Goal: Task Accomplishment & Management: Manage account settings

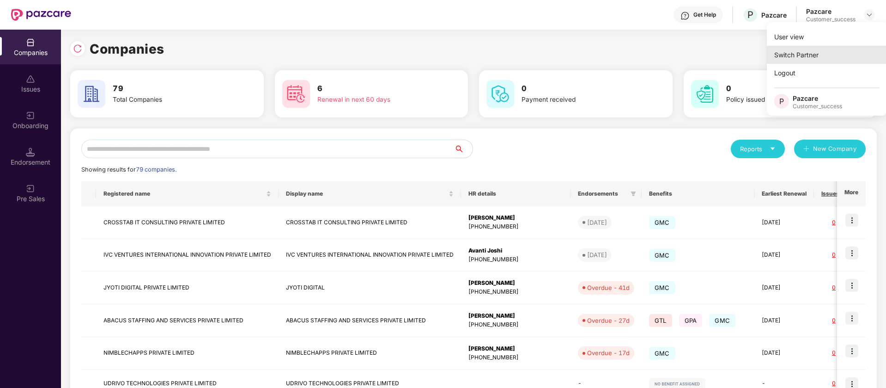
click at [827, 50] on div "Switch Partner" at bounding box center [827, 55] width 120 height 18
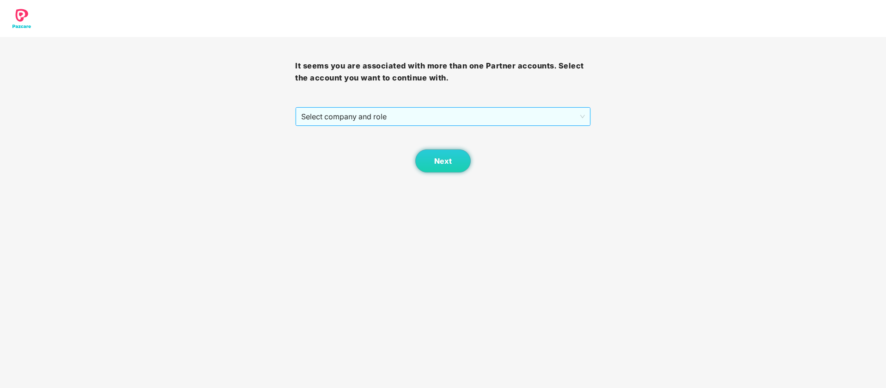
click at [476, 113] on span "Select company and role" at bounding box center [442, 117] width 283 height 18
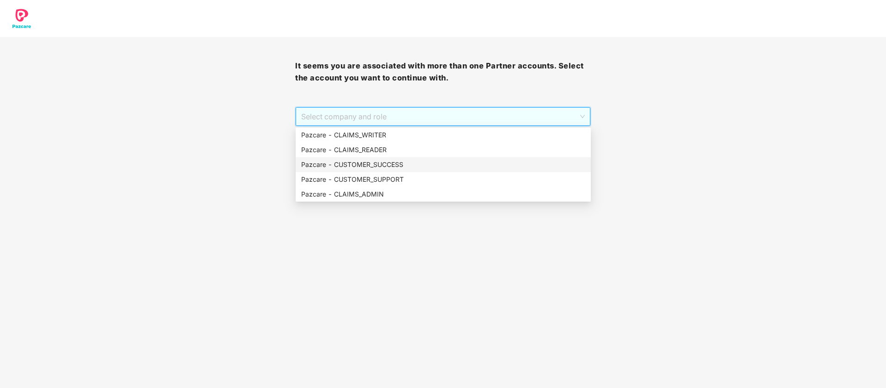
click at [429, 164] on div "Pazcare - CUSTOMER_SUCCESS" at bounding box center [443, 164] width 284 height 10
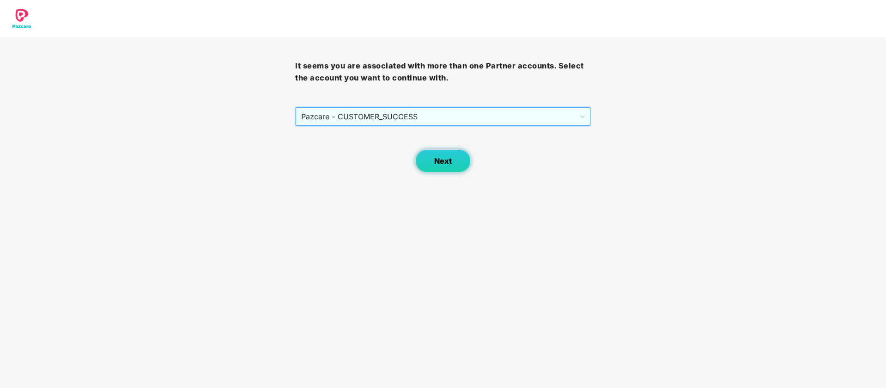
click at [442, 151] on button "Next" at bounding box center [443, 160] width 55 height 23
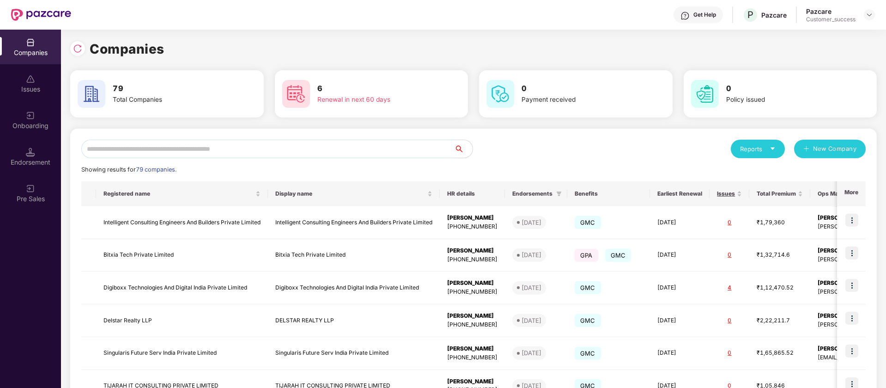
click at [202, 146] on input "text" at bounding box center [267, 149] width 373 height 18
click at [81, 47] on img at bounding box center [77, 48] width 9 height 9
click at [30, 114] on img at bounding box center [30, 115] width 9 height 9
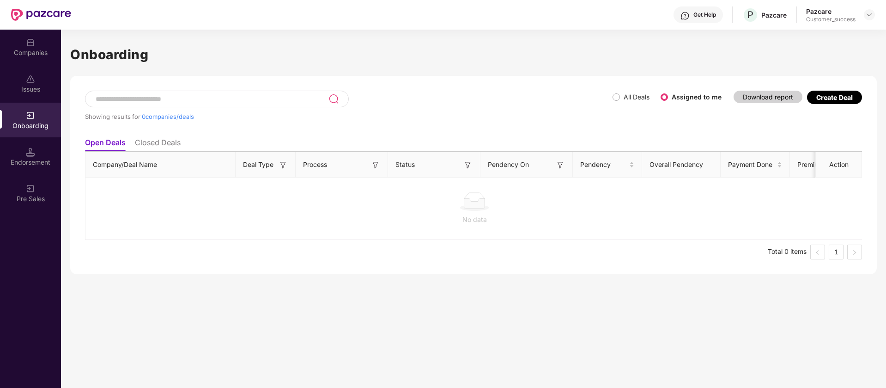
click at [621, 95] on span "All Deals" at bounding box center [636, 97] width 33 height 10
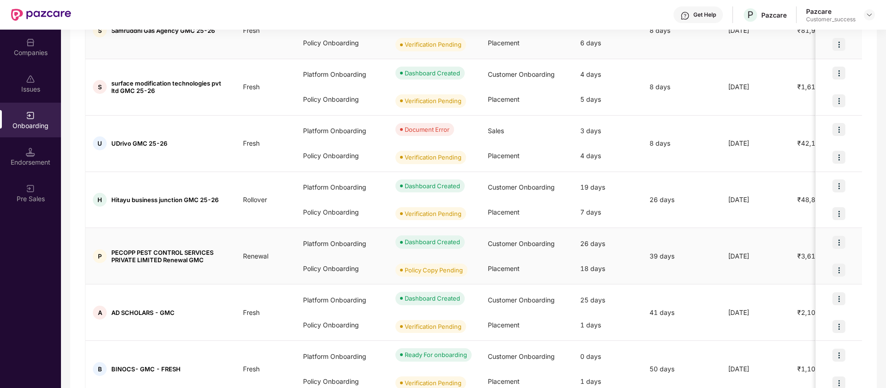
scroll to position [275, 0]
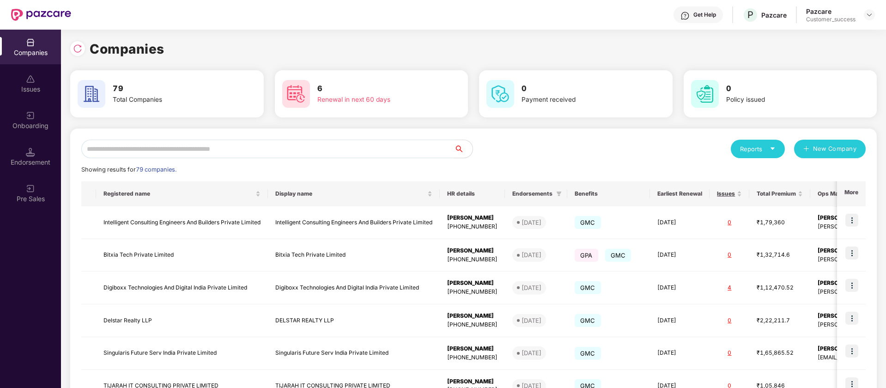
click at [385, 156] on input "text" at bounding box center [267, 149] width 373 height 18
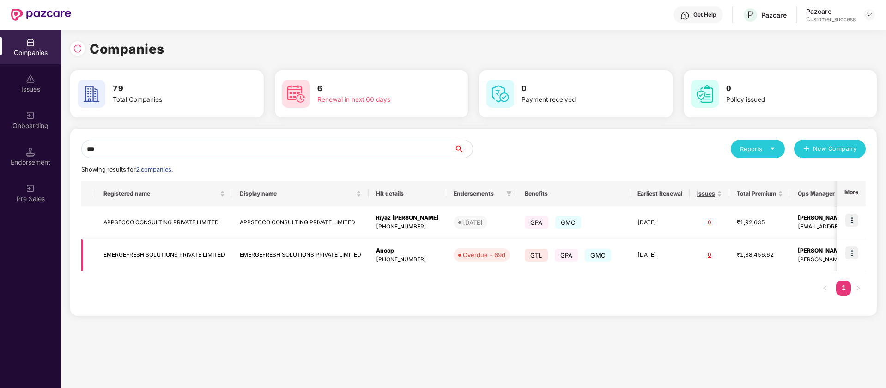
type input "***"
click at [856, 245] on td at bounding box center [852, 255] width 29 height 33
click at [853, 256] on img at bounding box center [852, 252] width 13 height 13
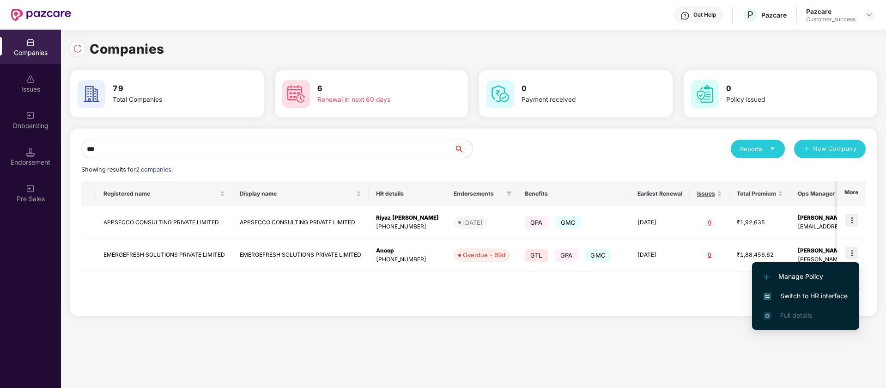
click at [820, 297] on span "Switch to HR interface" at bounding box center [806, 296] width 84 height 10
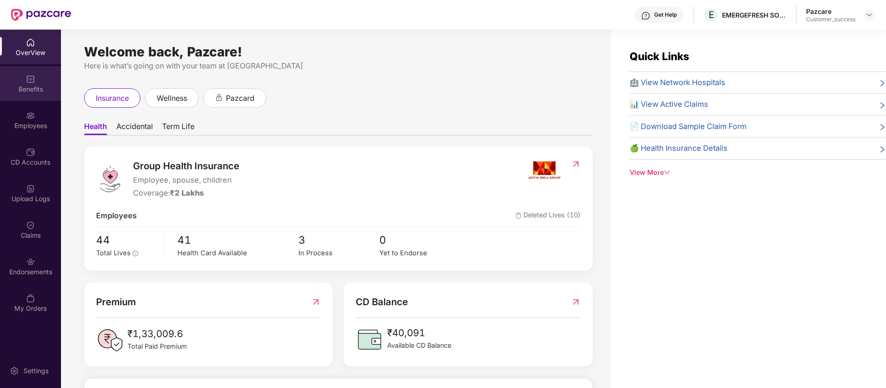
click at [27, 96] on div "Benefits" at bounding box center [30, 83] width 61 height 35
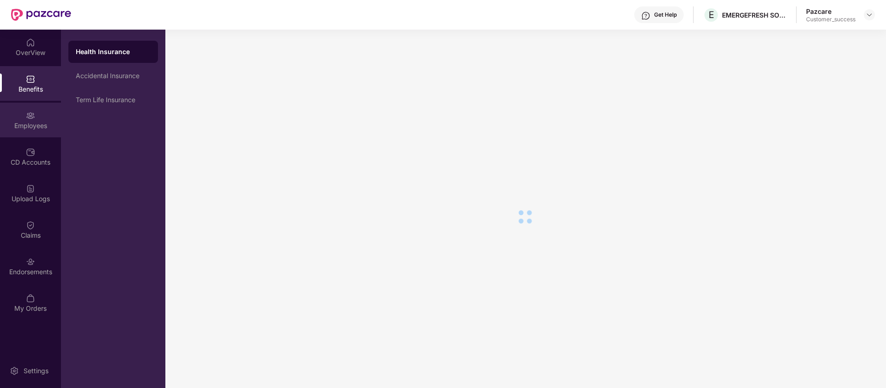
click at [32, 114] on img at bounding box center [30, 115] width 9 height 9
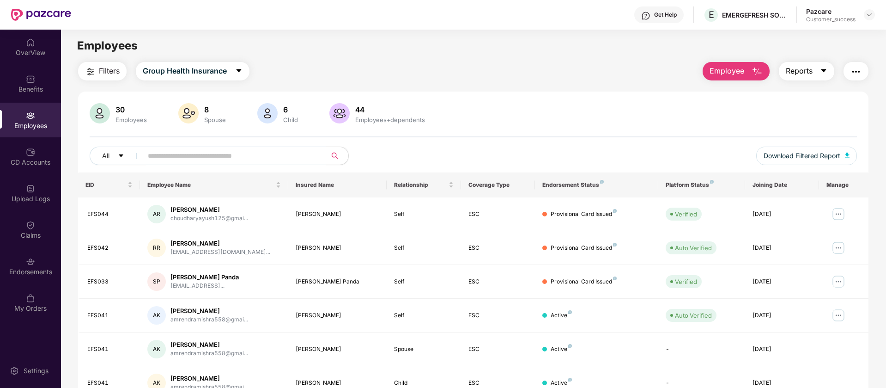
click at [806, 68] on span "Reports" at bounding box center [799, 71] width 27 height 12
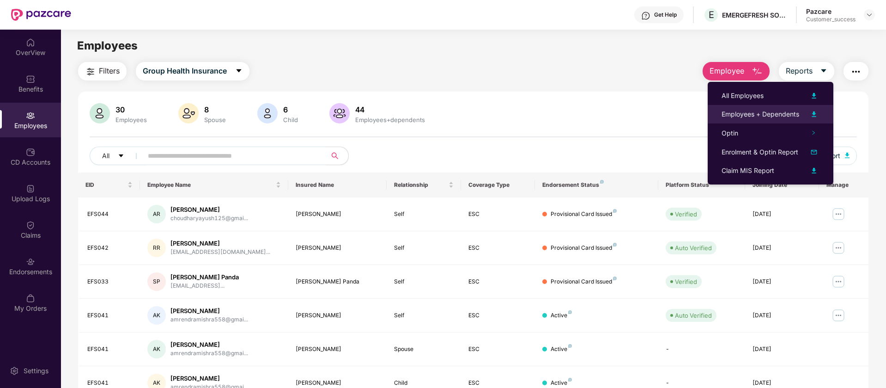
click at [814, 116] on img at bounding box center [814, 114] width 11 height 11
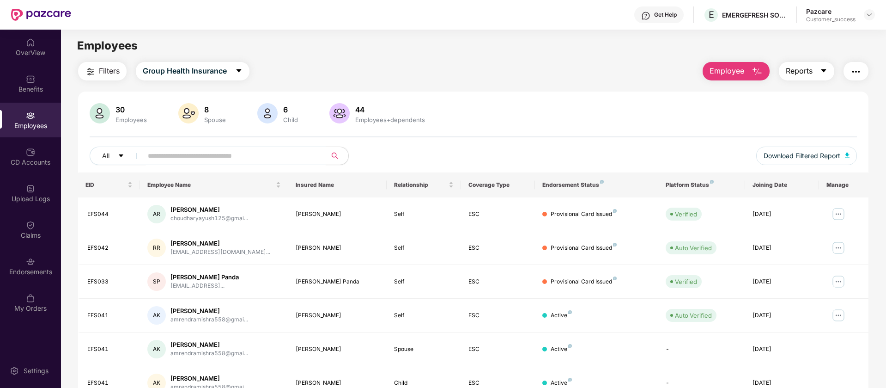
click at [804, 73] on span "Reports" at bounding box center [799, 71] width 27 height 12
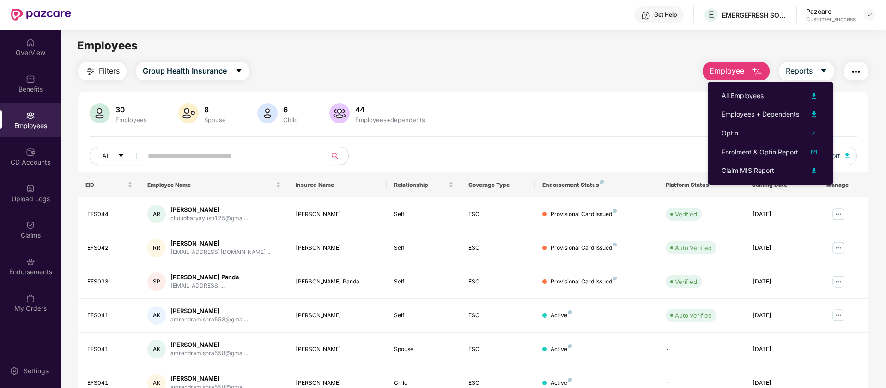
click at [90, 69] on img "button" at bounding box center [90, 71] width 11 height 11
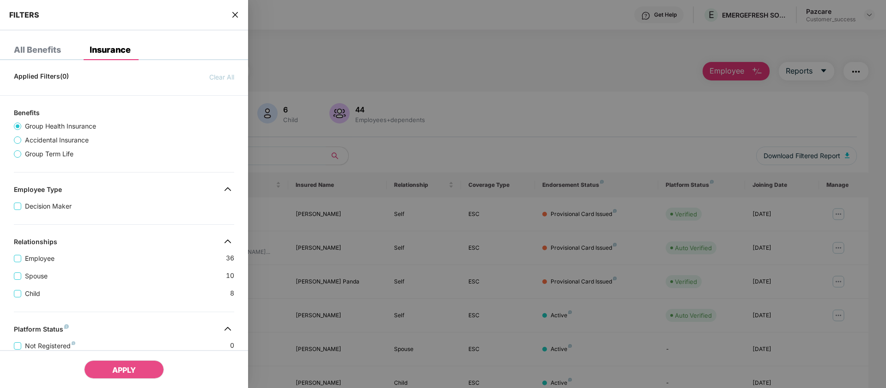
scroll to position [225, 0]
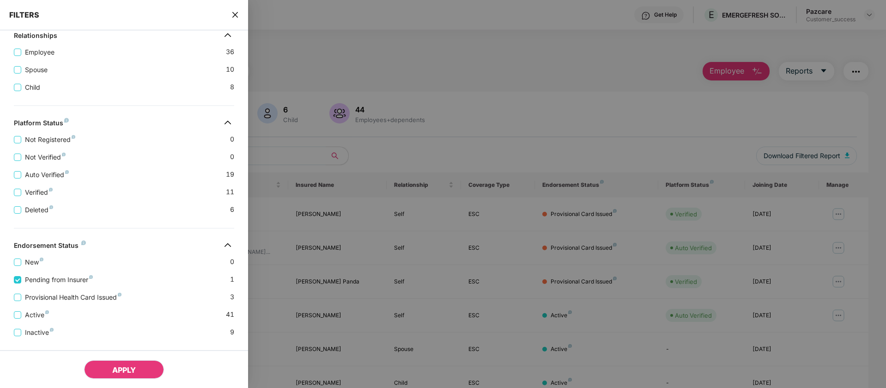
click at [119, 369] on span "APPLY" at bounding box center [124, 369] width 24 height 9
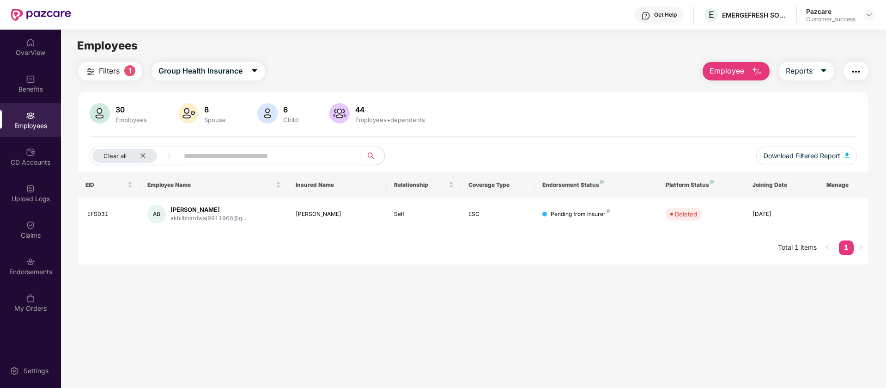
click at [122, 64] on button "Filters 1" at bounding box center [110, 71] width 64 height 18
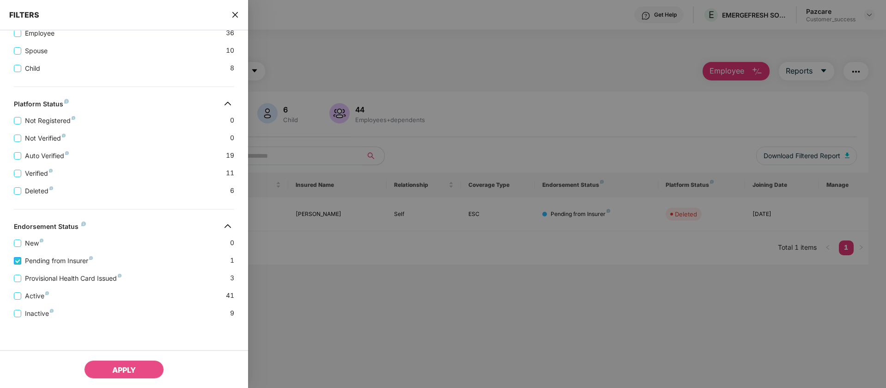
click at [16, 265] on label "Pending from Insurer" at bounding box center [55, 261] width 83 height 10
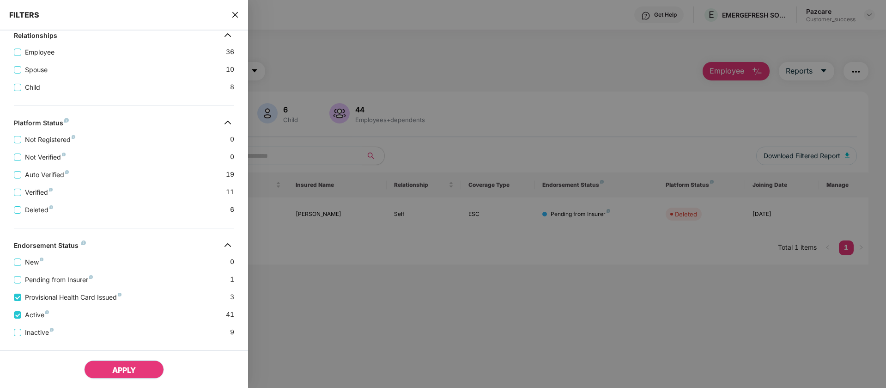
click at [135, 369] on span "APPLY" at bounding box center [124, 369] width 24 height 9
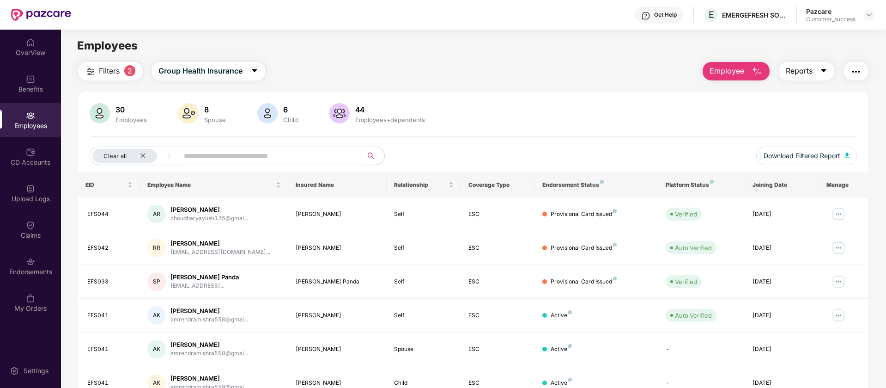
click at [811, 70] on span "Reports" at bounding box center [799, 71] width 27 height 12
click at [663, 97] on div "30 Employees 8 Spouse 6 Child 44 Employees+dependents Clear all Download Filter…" at bounding box center [473, 330] width 791 height 477
click at [839, 156] on span "Download Filtered Report" at bounding box center [802, 156] width 77 height 10
click at [93, 80] on div "Filters 2 Group Health Insurance Employee Reports 30 Employees 8 Spouse 6 Child…" at bounding box center [473, 315] width 791 height 506
click at [207, 72] on span "Group Health Insurance" at bounding box center [201, 71] width 84 height 12
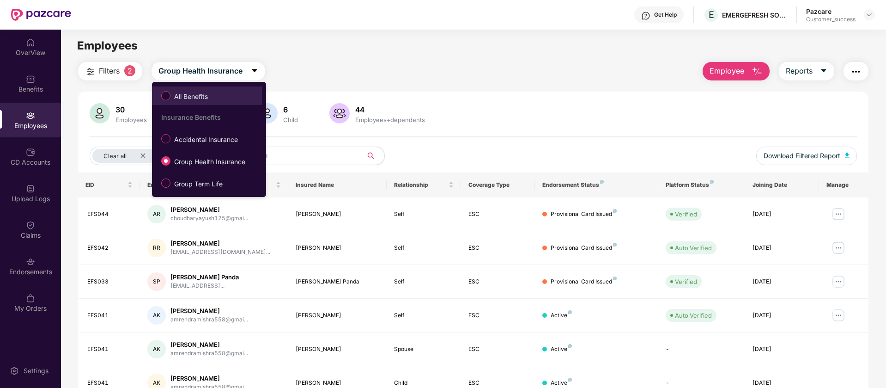
click at [213, 100] on label "All Benefits" at bounding box center [187, 96] width 60 height 16
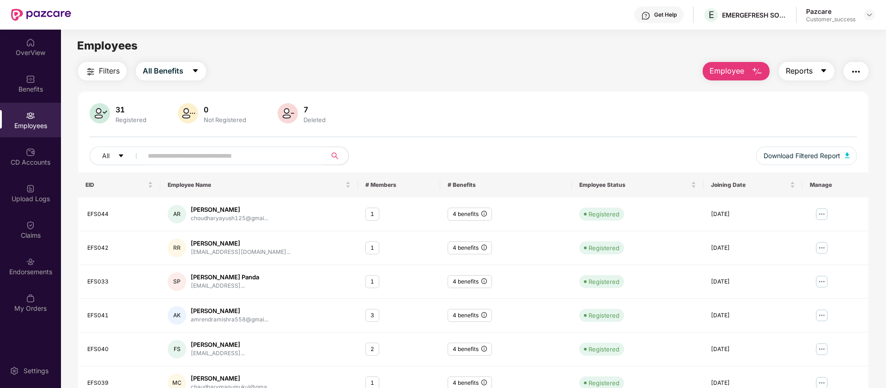
click at [808, 73] on span "Reports" at bounding box center [799, 71] width 27 height 12
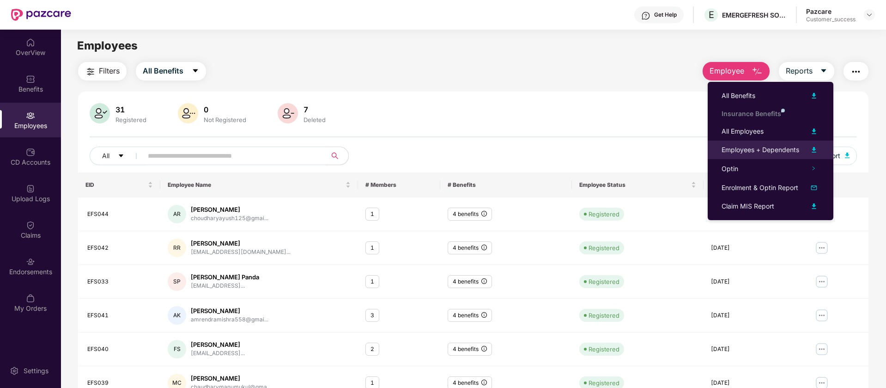
click at [810, 148] on img at bounding box center [814, 149] width 11 height 11
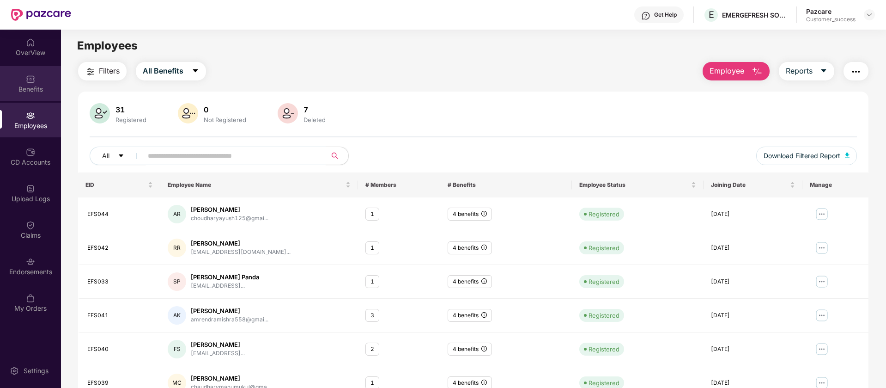
click at [35, 86] on div "Benefits" at bounding box center [30, 89] width 61 height 9
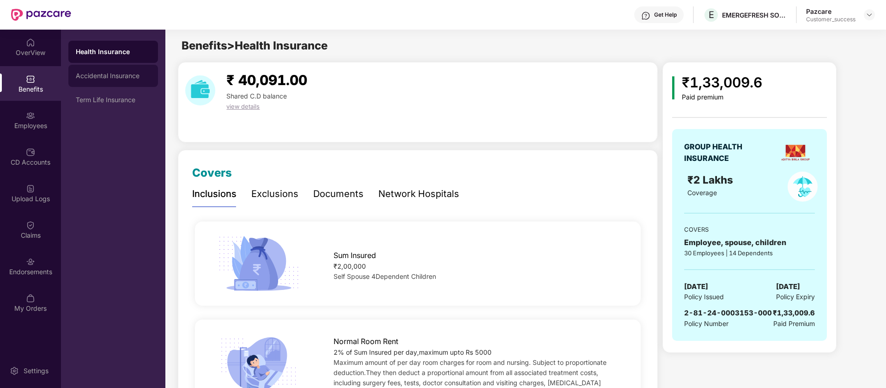
click at [120, 78] on div "Accidental Insurance" at bounding box center [113, 75] width 75 height 7
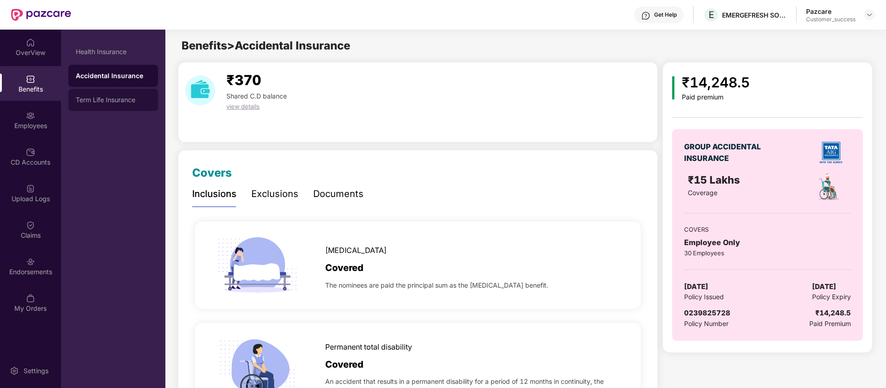
click at [117, 99] on div "Term Life Insurance" at bounding box center [113, 99] width 75 height 7
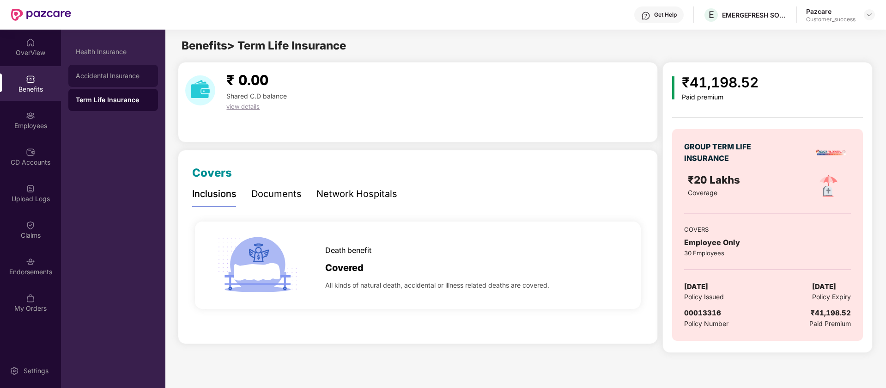
click at [116, 75] on div "Accidental Insurance" at bounding box center [113, 75] width 75 height 7
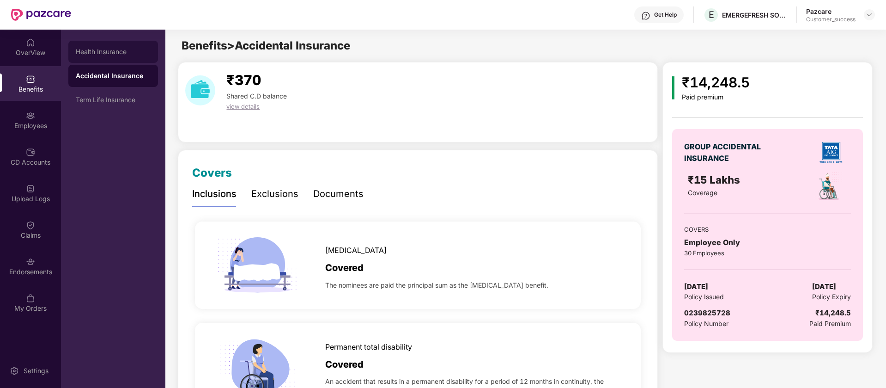
click at [115, 54] on div "Health Insurance" at bounding box center [113, 51] width 75 height 7
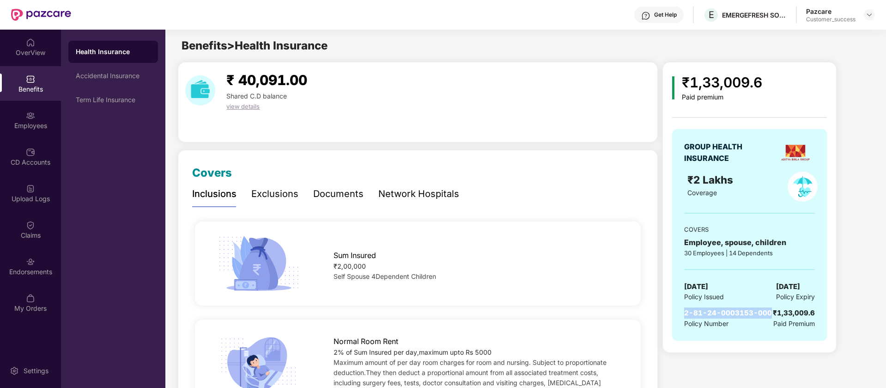
drag, startPoint x: 768, startPoint y: 311, endPoint x: 681, endPoint y: 316, distance: 87.5
click at [681, 316] on div "GROUP HEALTH INSURANCE ₹2 Lakhs Coverage COVERS Employee, spouse, children 30 E…" at bounding box center [749, 235] width 155 height 212
copy span "2-81-24-0003153-000"
click at [562, 53] on div "Benefits > Health Insurance" at bounding box center [525, 46] width 720 height 18
drag, startPoint x: 151, startPoint y: 93, endPoint x: 134, endPoint y: 96, distance: 17.4
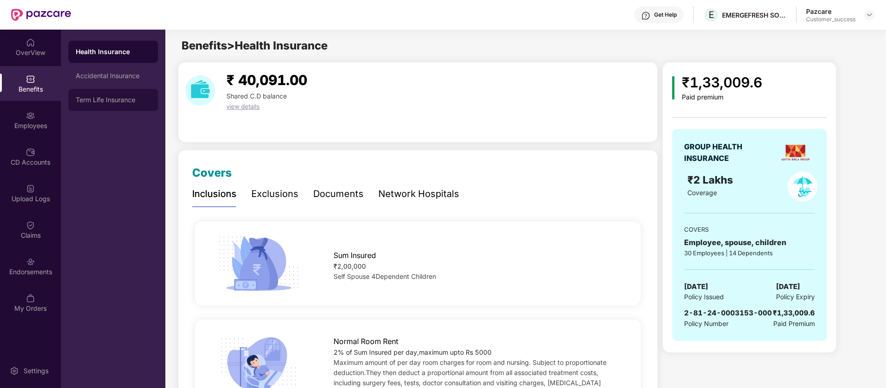
click at [134, 96] on div "Term Life Insurance" at bounding box center [113, 99] width 75 height 7
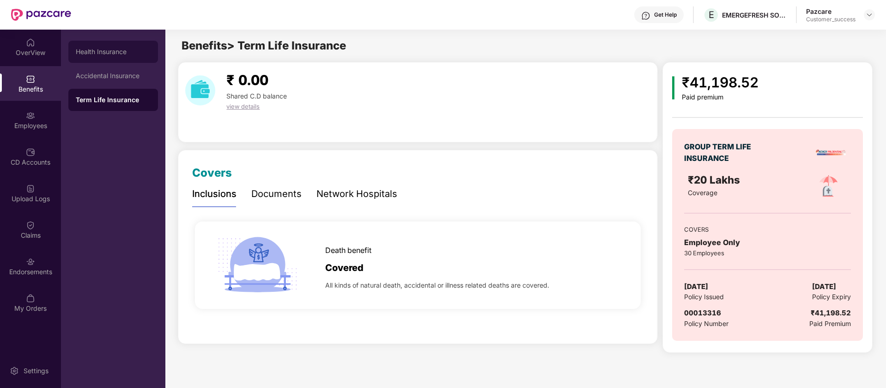
click at [100, 58] on div "Health Insurance" at bounding box center [113, 52] width 90 height 22
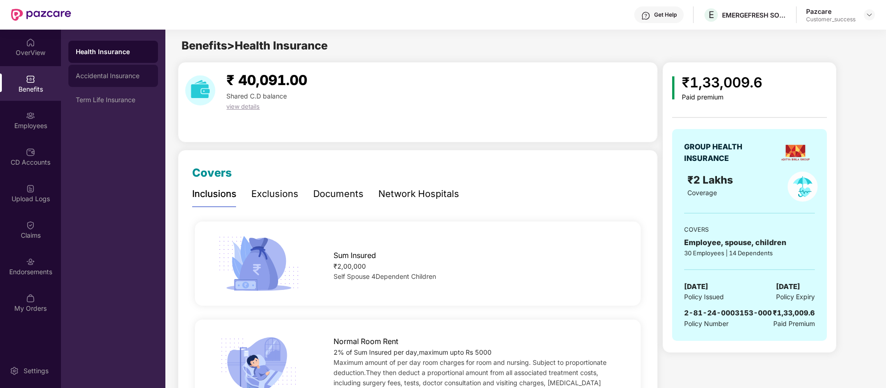
click at [126, 78] on div "Accidental Insurance" at bounding box center [113, 75] width 75 height 7
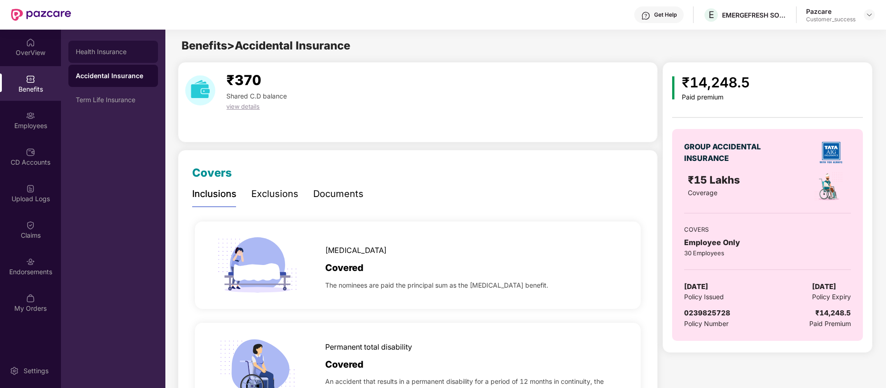
click at [91, 49] on div "Health Insurance" at bounding box center [113, 51] width 75 height 7
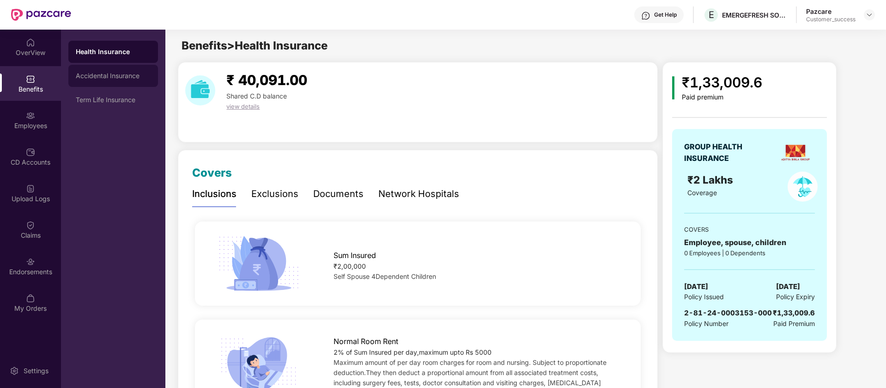
click at [115, 77] on div "Accidental Insurance" at bounding box center [113, 75] width 75 height 7
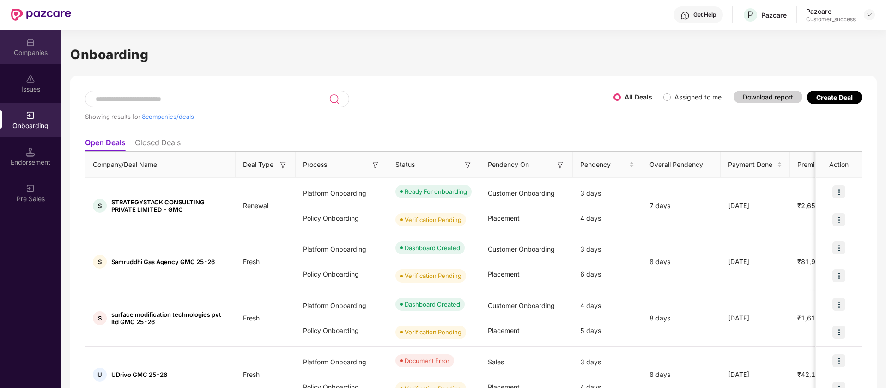
click at [46, 50] on div "Companies" at bounding box center [30, 52] width 61 height 9
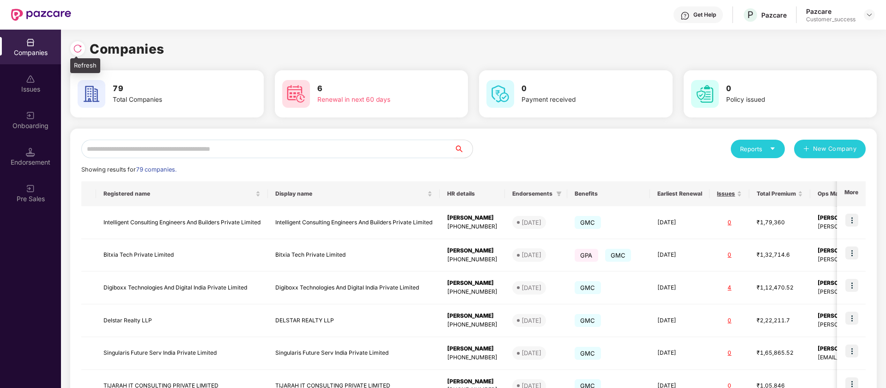
click at [79, 50] on img at bounding box center [77, 48] width 9 height 9
click at [120, 158] on div "Reports New Company Showing results for 79 companies. Registered name Display n…" at bounding box center [473, 353] width 785 height 427
click at [120, 148] on input "text" at bounding box center [267, 149] width 373 height 18
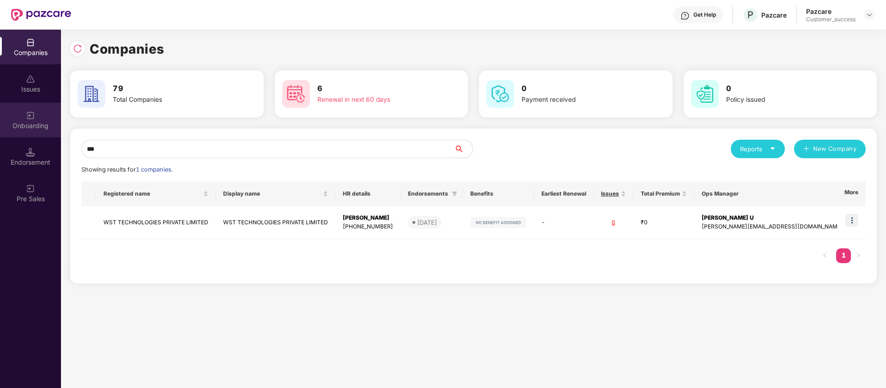
type input "***"
click at [37, 125] on div "Onboarding" at bounding box center [30, 125] width 61 height 9
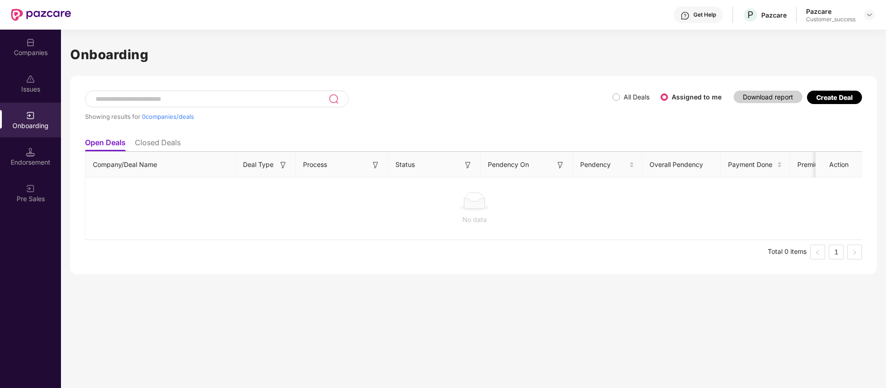
click at [177, 97] on input at bounding box center [212, 99] width 234 height 8
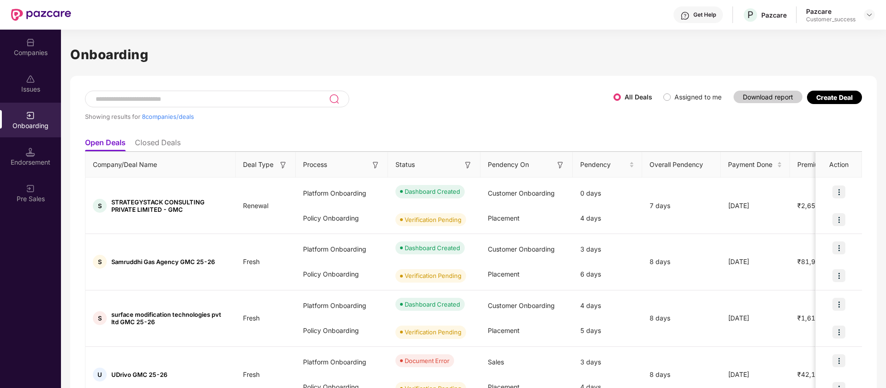
click at [267, 100] on input at bounding box center [212, 99] width 234 height 8
type input "*"
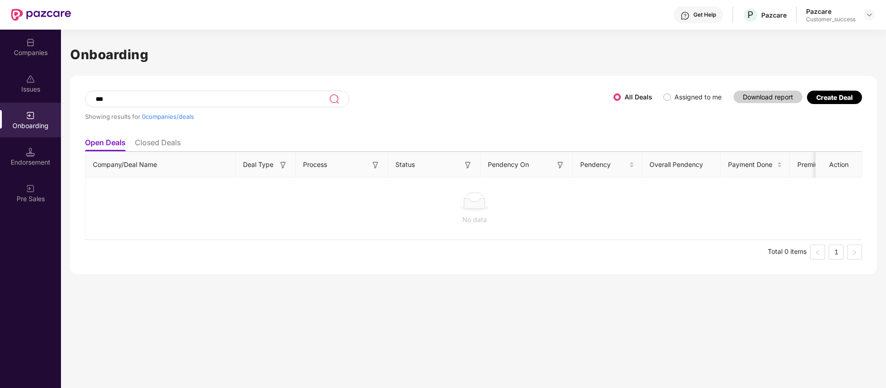
type input "***"
click at [40, 57] on div "Companies" at bounding box center [30, 47] width 61 height 35
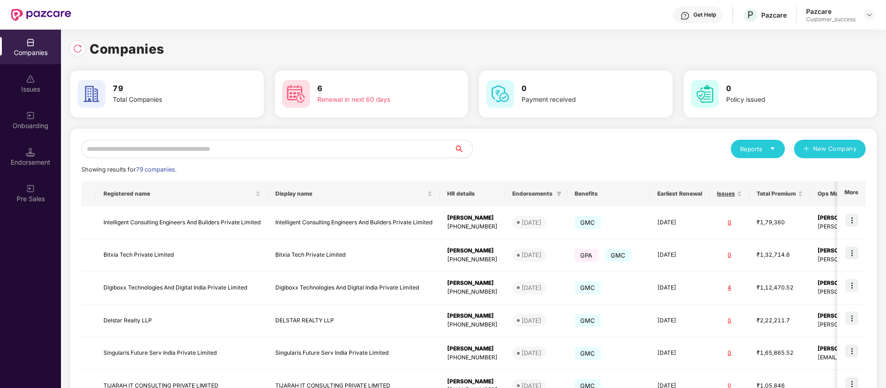
click at [182, 154] on input "text" at bounding box center [267, 149] width 373 height 18
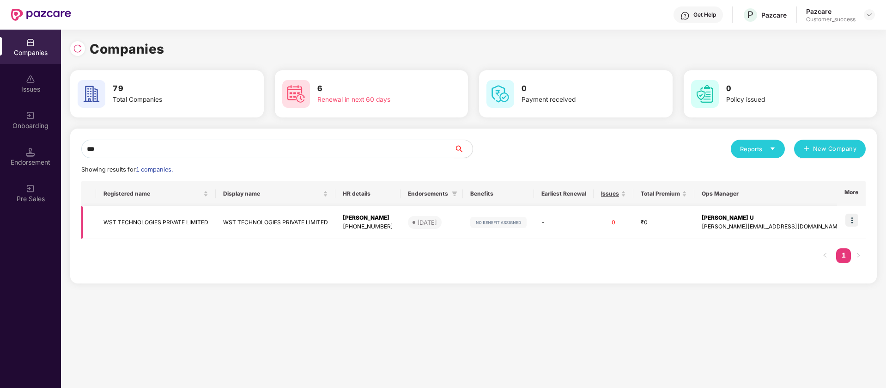
type input "***"
drag, startPoint x: 213, startPoint y: 226, endPoint x: 149, endPoint y: 222, distance: 64.3
click at [149, 222] on td "WST TECHNOLOGIES PRIVATE LIMITED" at bounding box center [156, 222] width 120 height 33
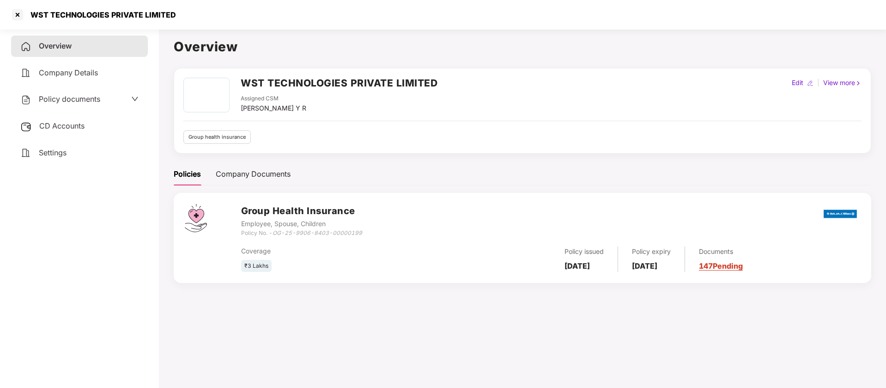
click at [308, 77] on h2 "WST TECHNOLOGIES PRIVATE LIMITED" at bounding box center [339, 82] width 197 height 15
copy h2 "WST TECHNOLOGIES PRIVATE LIMITED"
click at [18, 12] on div at bounding box center [17, 14] width 15 height 15
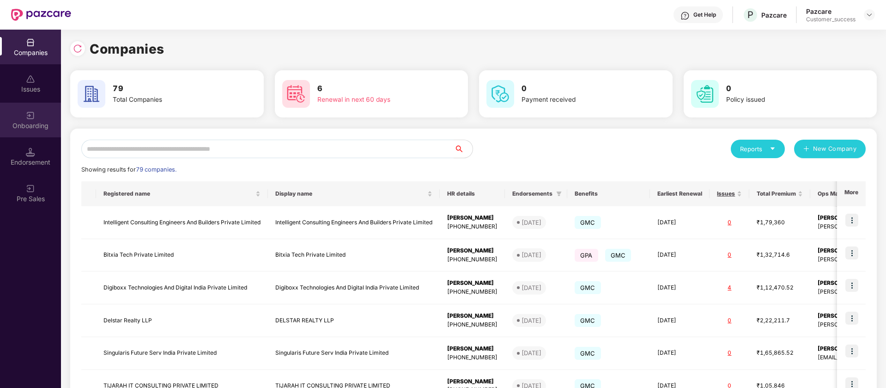
drag, startPoint x: 23, startPoint y: 140, endPoint x: 18, endPoint y: 126, distance: 15.2
click at [18, 126] on div "Onboarding" at bounding box center [30, 125] width 61 height 9
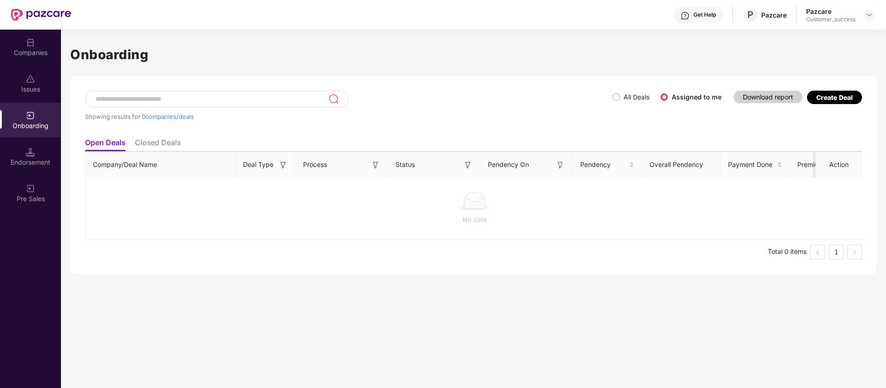
click at [623, 100] on span "All Deals" at bounding box center [636, 97] width 33 height 10
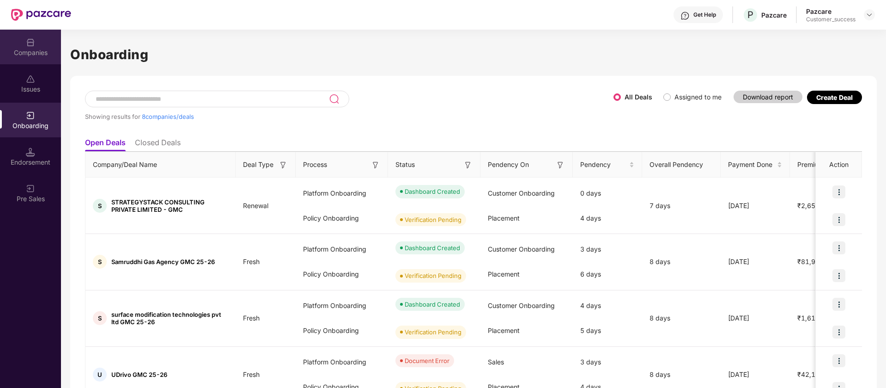
click at [29, 47] on div "Companies" at bounding box center [30, 47] width 61 height 35
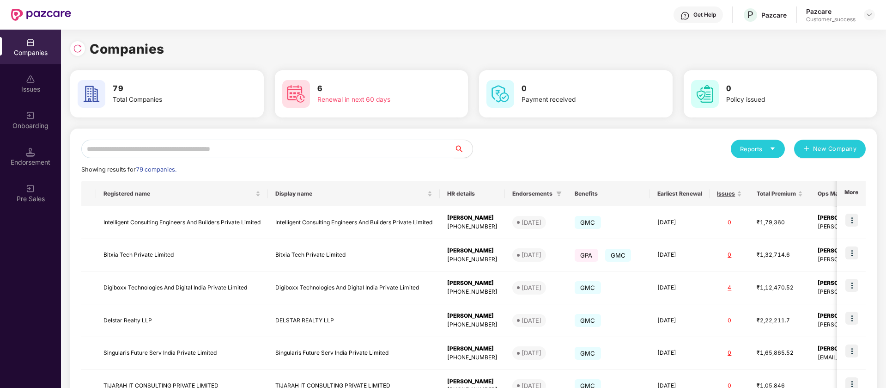
click at [250, 143] on input "text" at bounding box center [267, 149] width 373 height 18
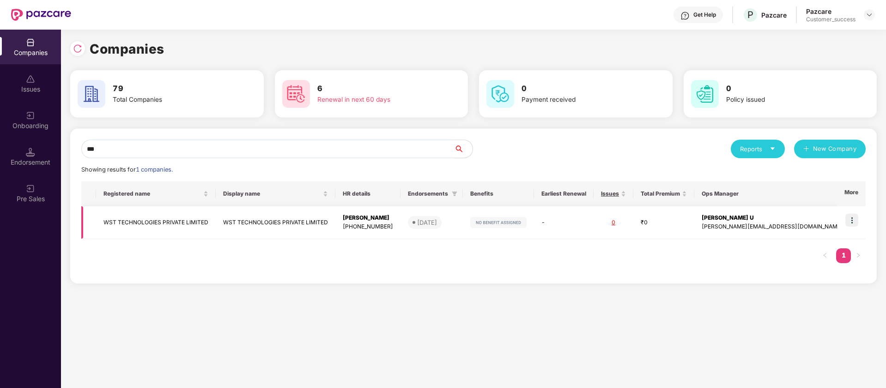
type input "***"
click at [198, 223] on td "WST TECHNOLOGIES PRIVATE LIMITED" at bounding box center [156, 222] width 120 height 33
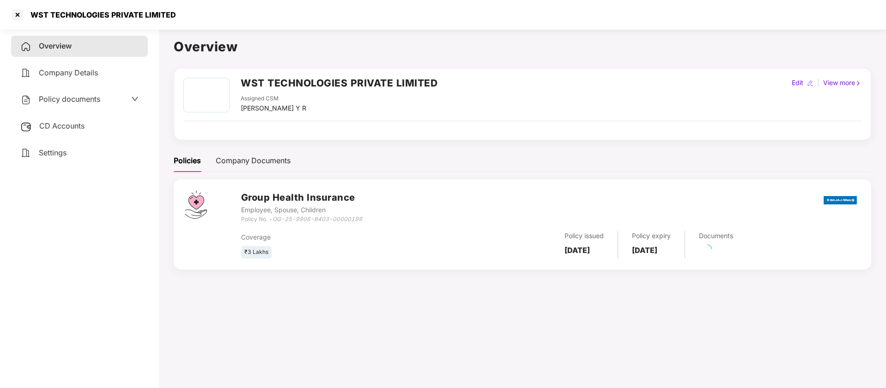
click at [304, 87] on h2 "WST TECHNOLOGIES PRIVATE LIMITED" at bounding box center [339, 82] width 197 height 15
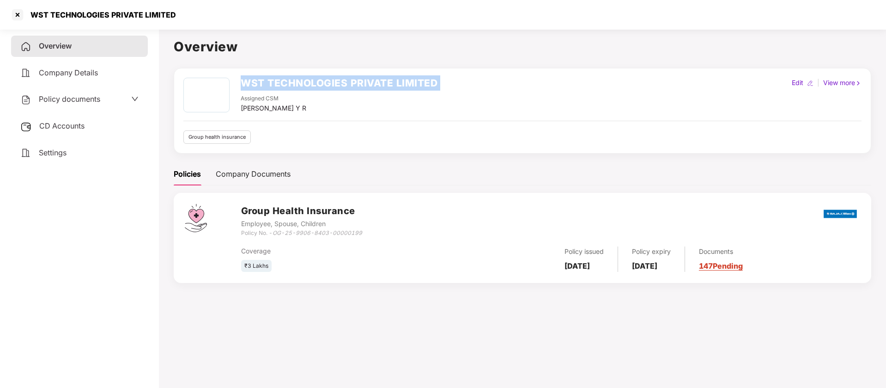
click at [304, 87] on h2 "WST TECHNOLOGIES PRIVATE LIMITED" at bounding box center [339, 82] width 197 height 15
copy h2 "WST TECHNOLOGIES PRIVATE LIMITED"
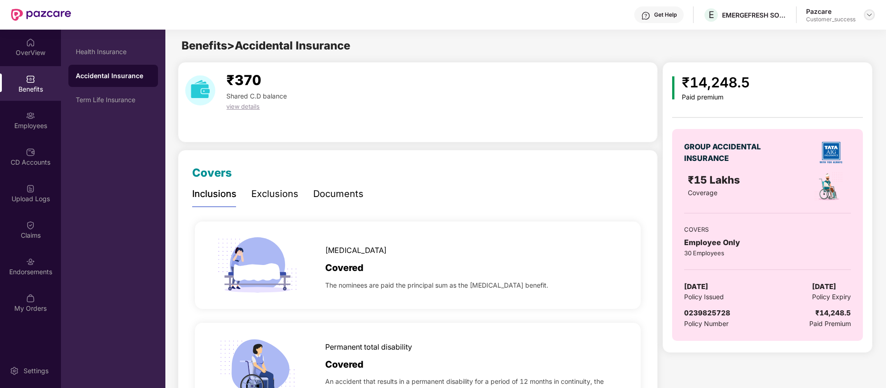
click at [866, 15] on div at bounding box center [869, 14] width 11 height 11
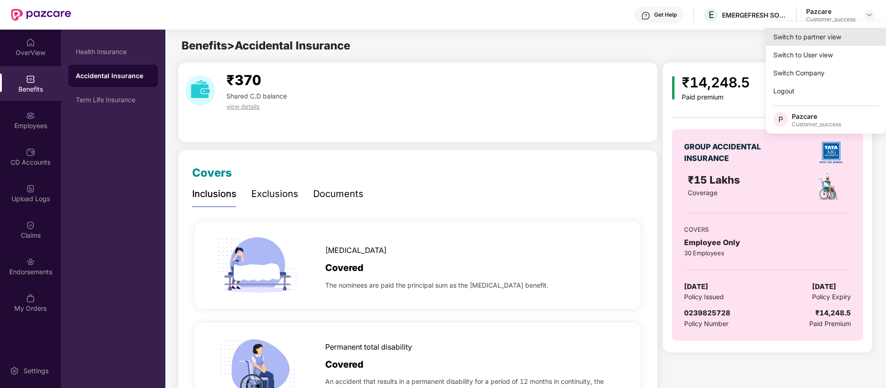
click at [828, 34] on div "Switch to partner view" at bounding box center [826, 37] width 120 height 18
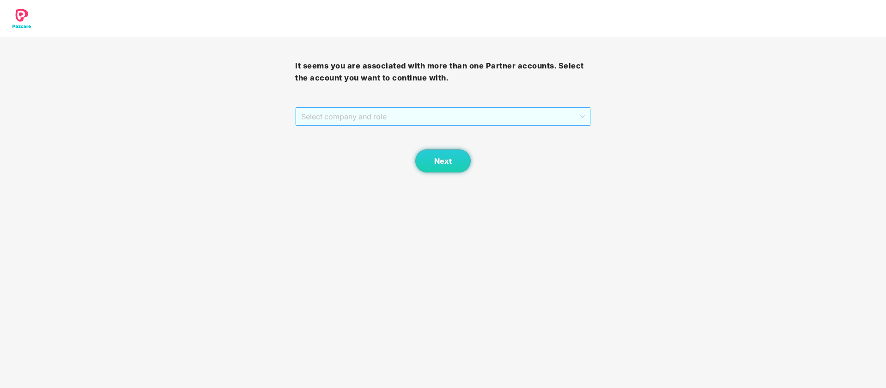
click at [523, 122] on span "Select company and role" at bounding box center [442, 117] width 283 height 18
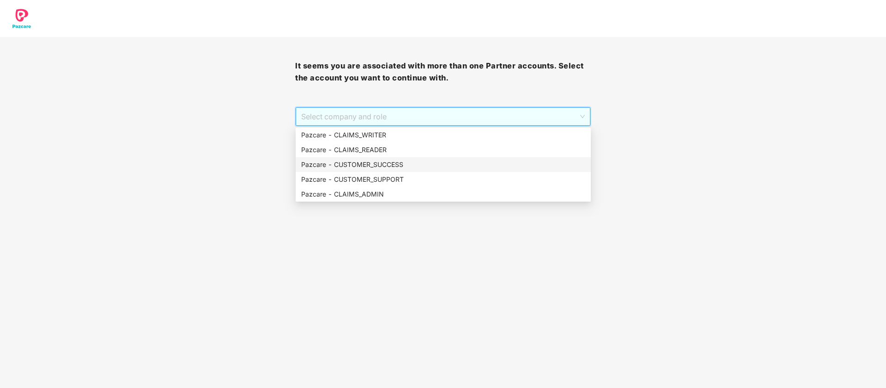
click at [431, 167] on div "Pazcare - CUSTOMER_SUCCESS" at bounding box center [443, 164] width 284 height 10
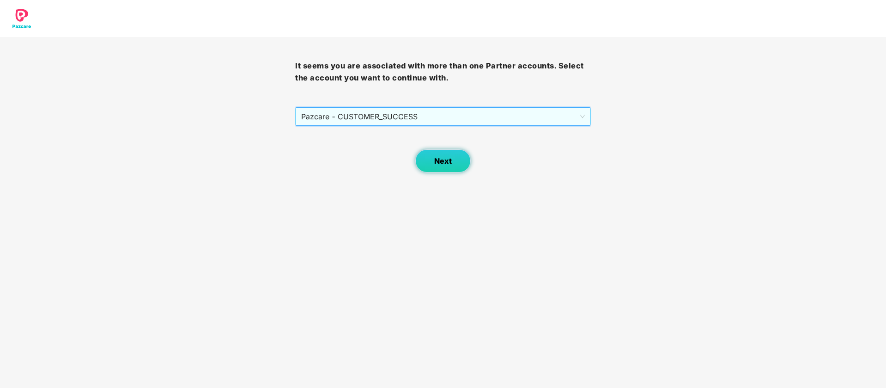
click at [442, 167] on button "Next" at bounding box center [443, 160] width 55 height 23
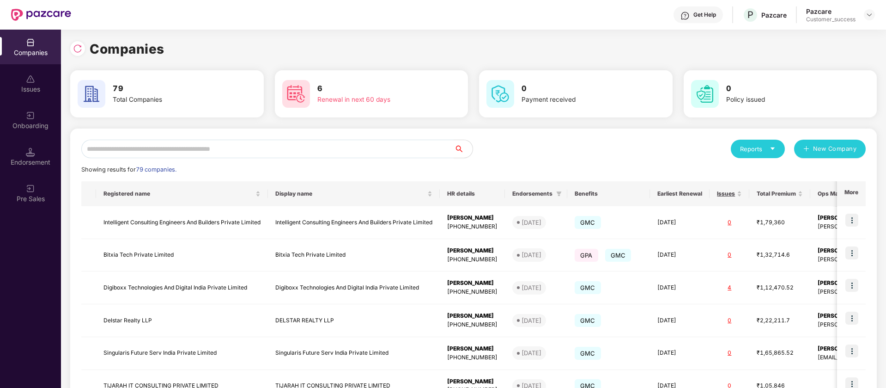
click at [49, 129] on div "Onboarding" at bounding box center [30, 125] width 61 height 9
click at [225, 140] on input "text" at bounding box center [267, 149] width 373 height 18
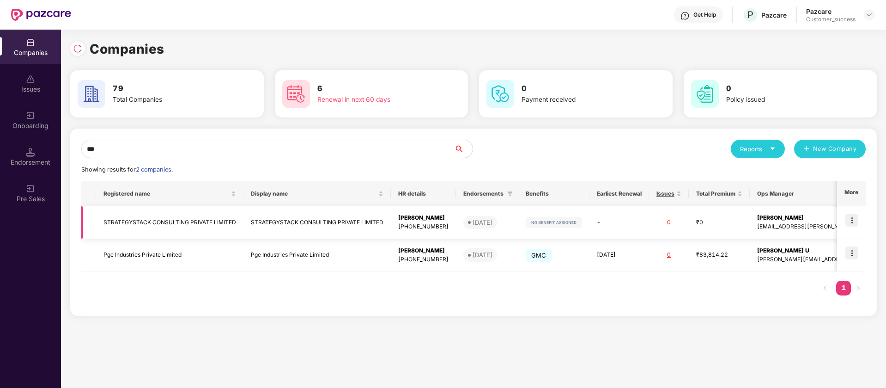
type input "***"
click at [850, 220] on img at bounding box center [852, 220] width 13 height 13
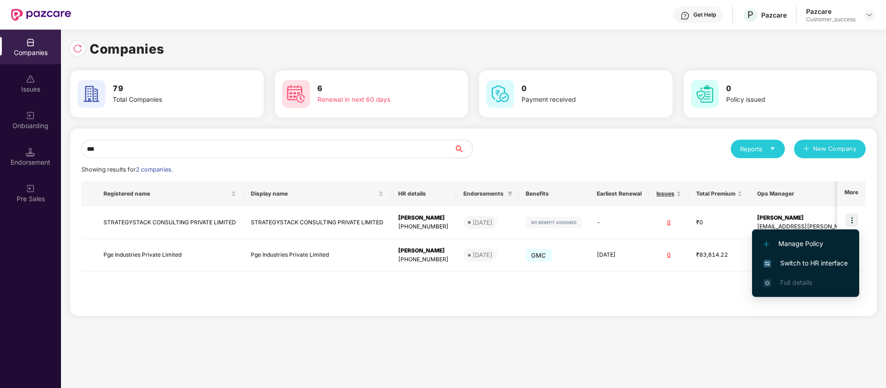
click at [829, 263] on span "Switch to HR interface" at bounding box center [806, 263] width 84 height 10
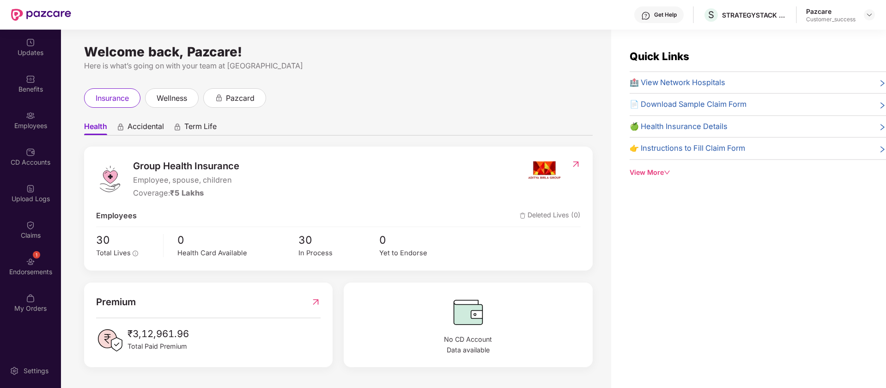
click at [41, 118] on div "Employees" at bounding box center [30, 120] width 61 height 35
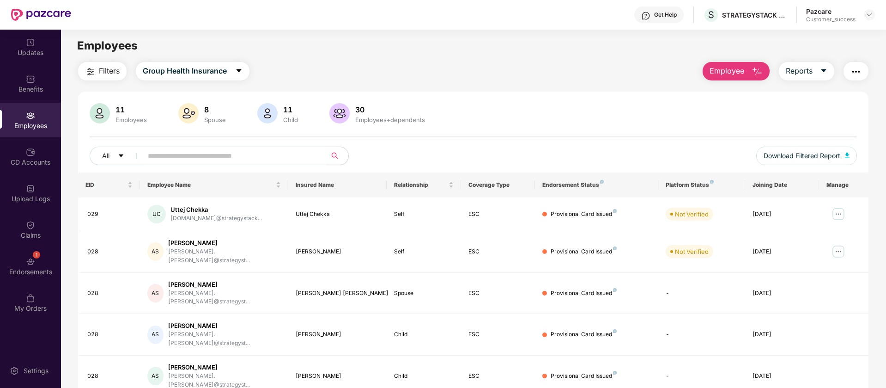
click at [188, 161] on input "text" at bounding box center [231, 156] width 166 height 14
type input "*"
click at [189, 76] on span "Group Health Insurance" at bounding box center [185, 71] width 84 height 12
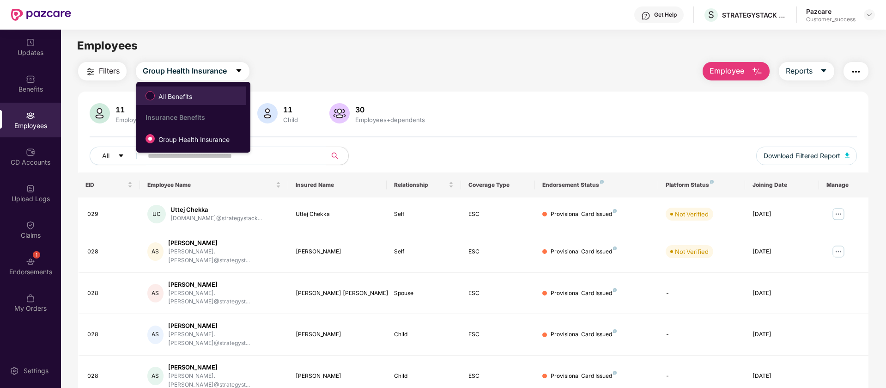
click at [188, 98] on span "All Benefits" at bounding box center [175, 97] width 41 height 10
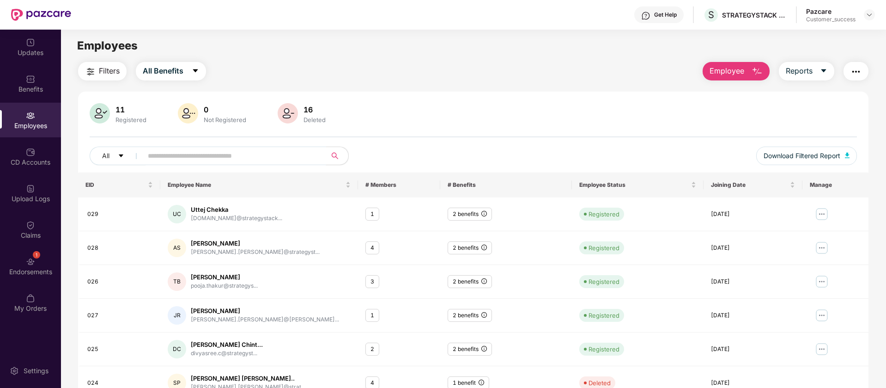
click at [177, 160] on input "text" at bounding box center [231, 156] width 166 height 14
type input "*"
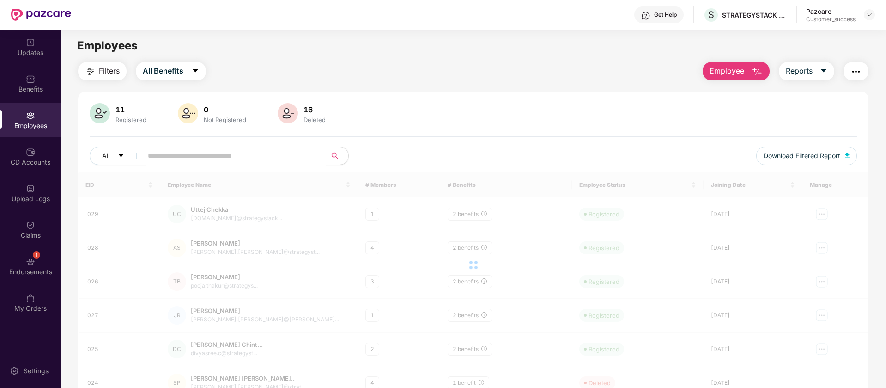
type input "*"
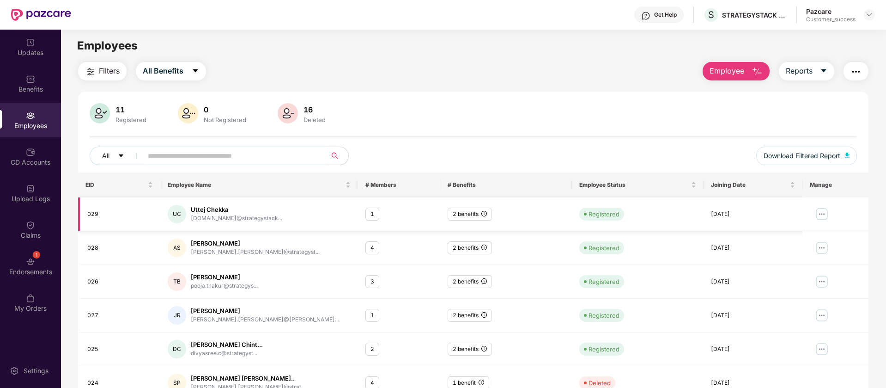
paste input "**********"
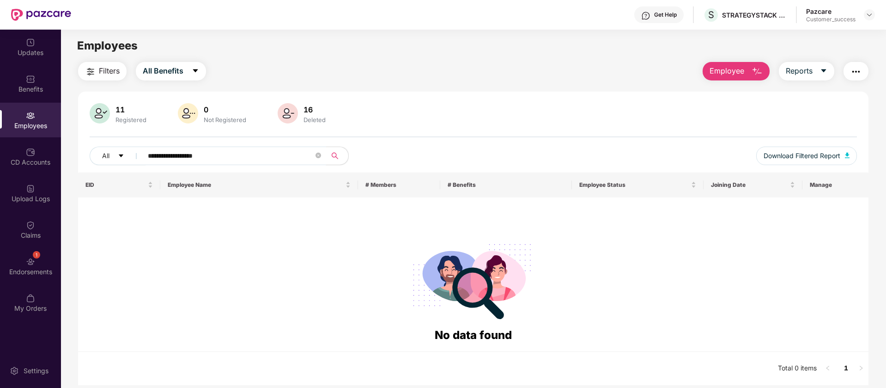
type input "**********"
click at [204, 159] on input "**********" at bounding box center [231, 156] width 166 height 14
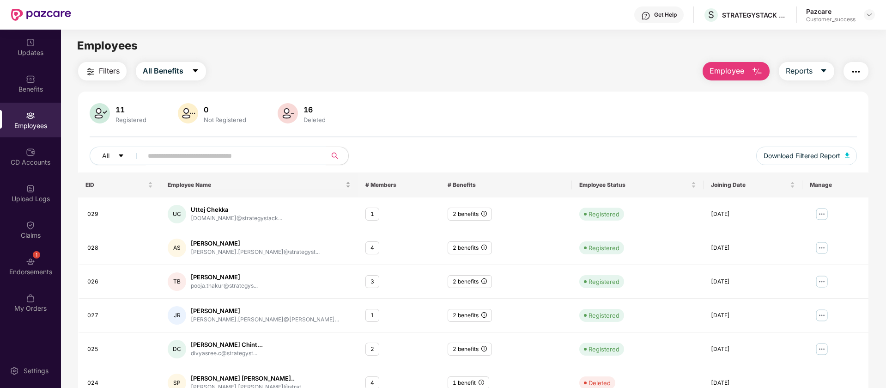
scroll to position [116, 0]
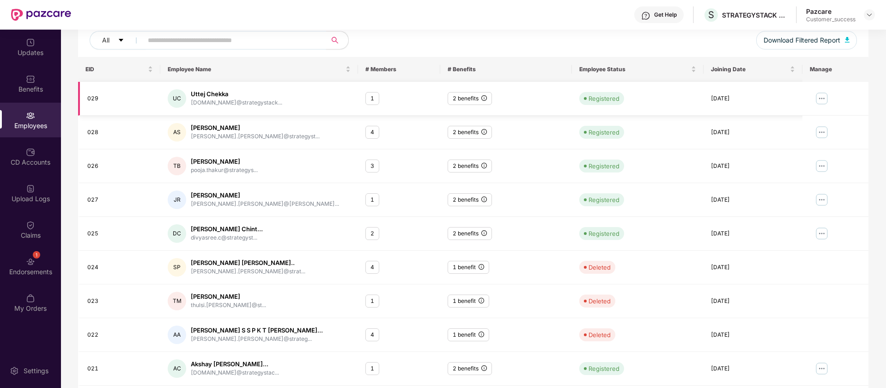
click at [373, 100] on div "1" at bounding box center [373, 98] width 14 height 13
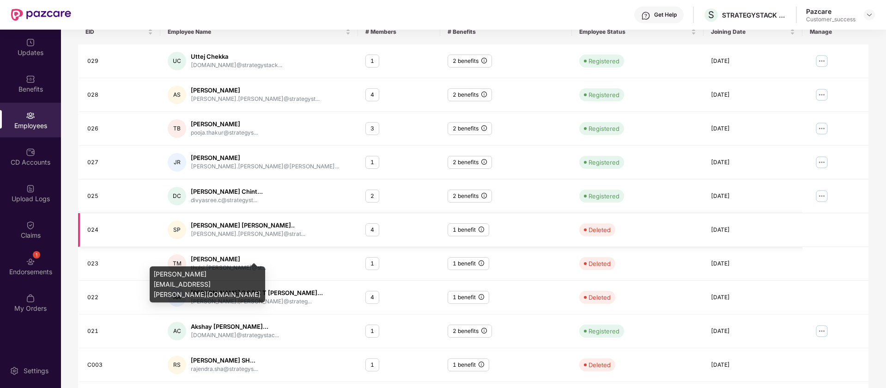
scroll to position [180, 0]
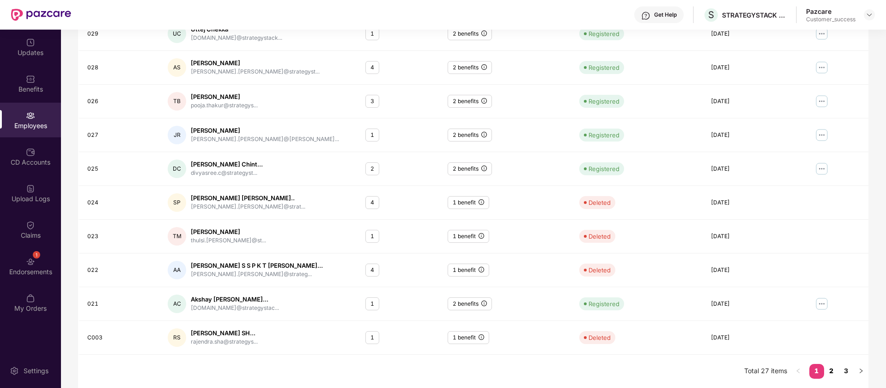
click at [831, 371] on link "2" at bounding box center [832, 371] width 15 height 14
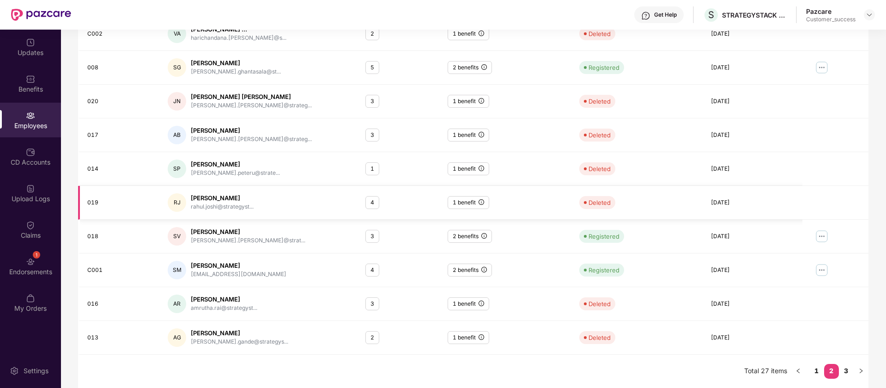
click at [372, 208] on div "4" at bounding box center [373, 202] width 14 height 13
click at [188, 219] on td "RJ Rahul Joshi rahul.joshi@strategyst..." at bounding box center [259, 203] width 198 height 34
click at [843, 371] on link "3" at bounding box center [846, 371] width 15 height 14
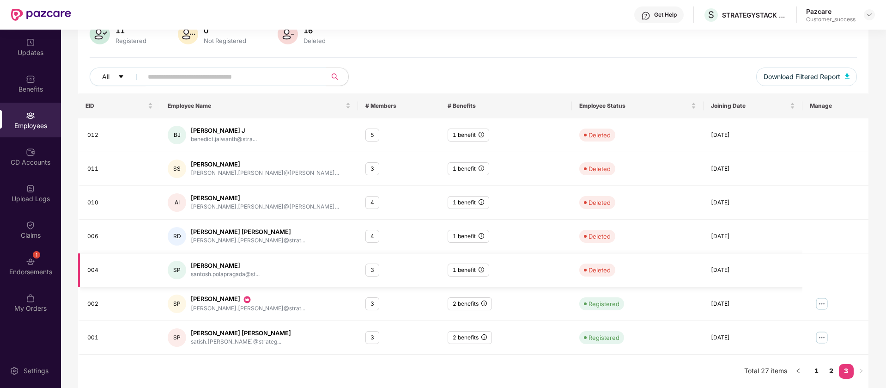
scroll to position [79, 0]
click at [734, 13] on div "STRATEGYSTACK CONSULTING PRIVATE LIMITED" at bounding box center [754, 15] width 65 height 9
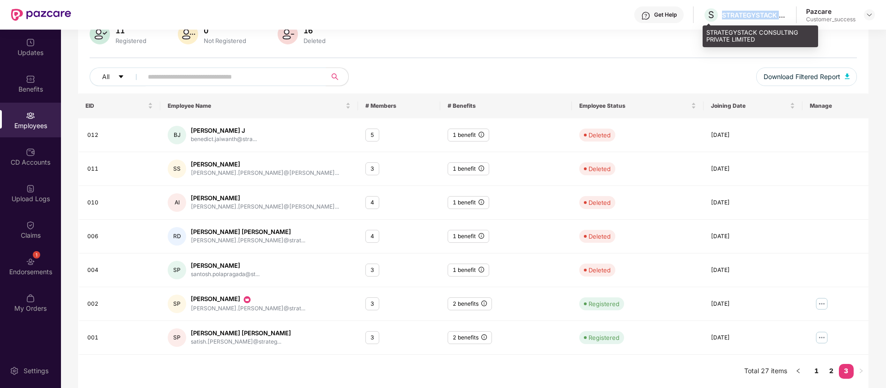
click at [734, 13] on div "STRATEGYSTACK CONSULTING PRIVATE LIMITED" at bounding box center [754, 15] width 65 height 9
click at [729, 35] on div "STRATEGYSTACK CONSULTING PRIVATE LIMITED" at bounding box center [761, 36] width 116 height 22
copy div "STRATEGYSTACK CONSULTING PRIVATE LIMITED"
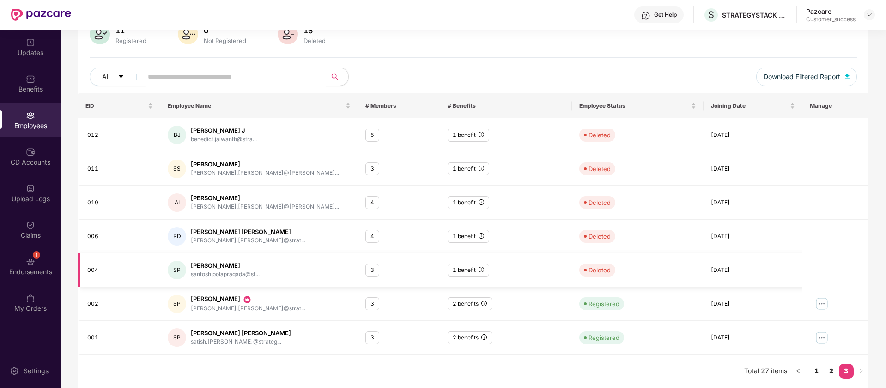
click at [89, 269] on div "004" at bounding box center [120, 270] width 66 height 9
copy div "004"
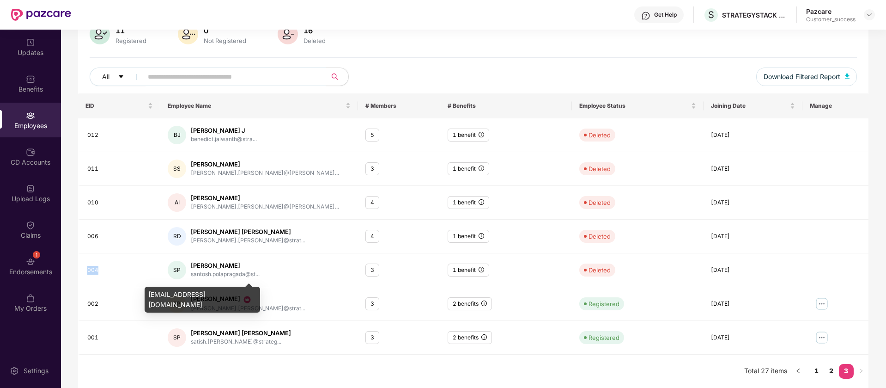
drag, startPoint x: 207, startPoint y: 307, endPoint x: 146, endPoint y: 294, distance: 61.9
click at [146, 294] on div "santosh.polapragada@strategystackconsulting.com" at bounding box center [203, 300] width 116 height 26
copy div "santosh.polapragada@strategystackconsulting.com"
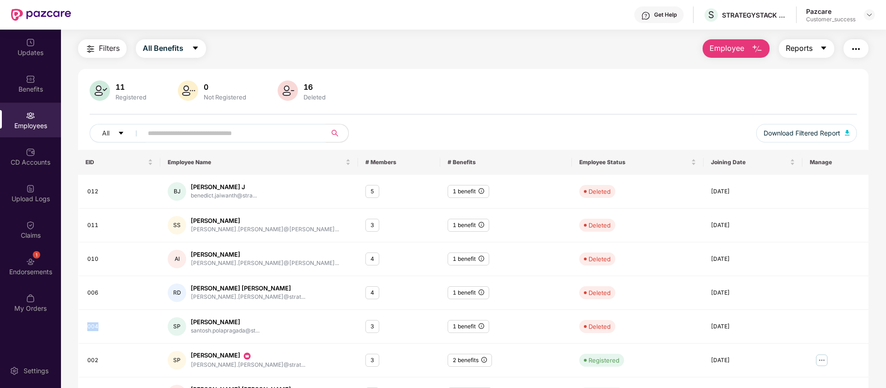
scroll to position [0, 0]
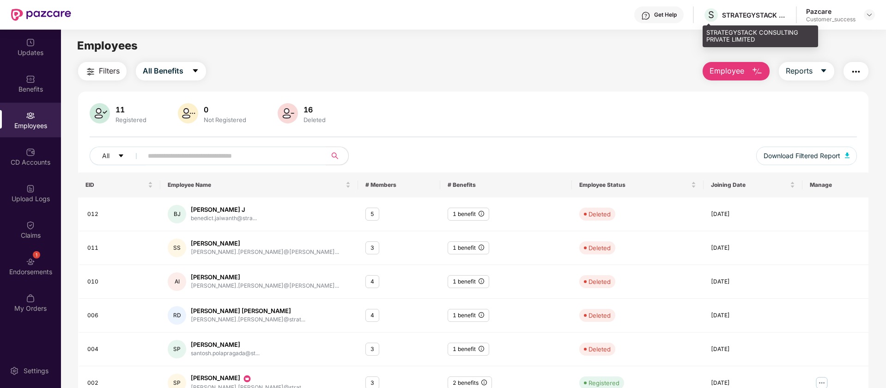
click at [746, 32] on div "STRATEGYSTACK CONSULTING PRIVATE LIMITED" at bounding box center [761, 36] width 116 height 22
copy div "STRATEGYSTACK CONSULTING PRIVATE LIMITED"
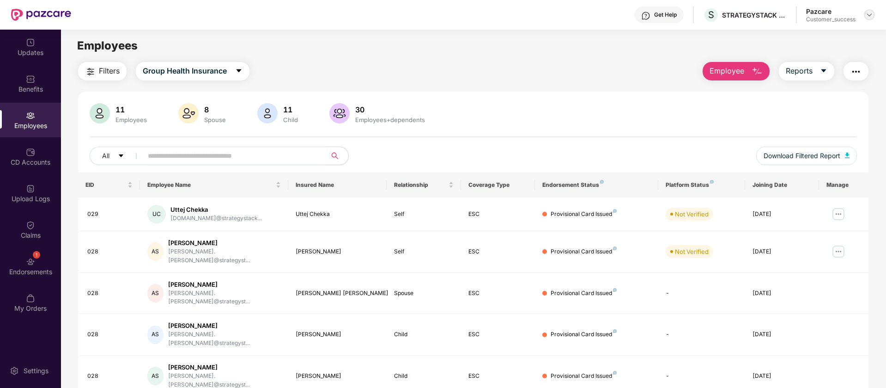
click at [868, 17] on img at bounding box center [869, 14] width 7 height 7
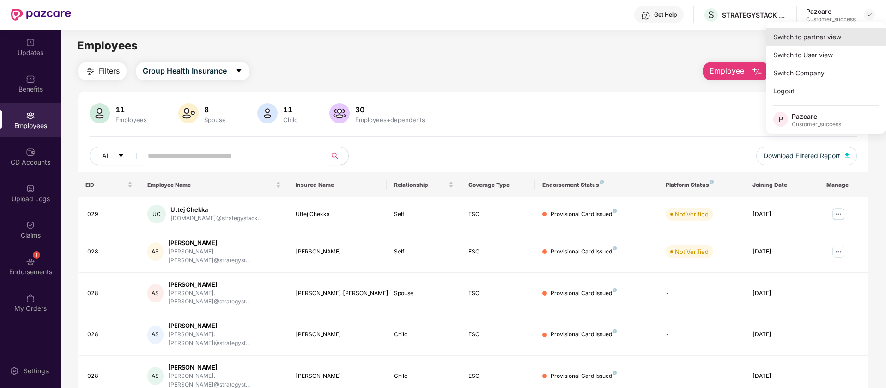
click at [836, 38] on div "Switch to partner view" at bounding box center [826, 37] width 120 height 18
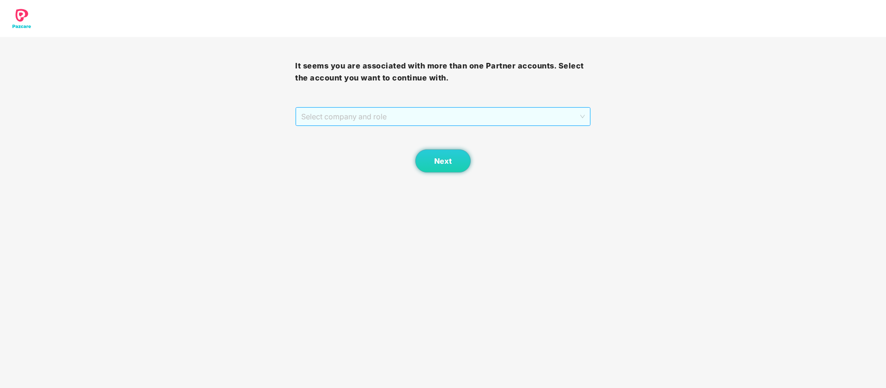
click at [422, 108] on span "Select company and role" at bounding box center [442, 117] width 283 height 18
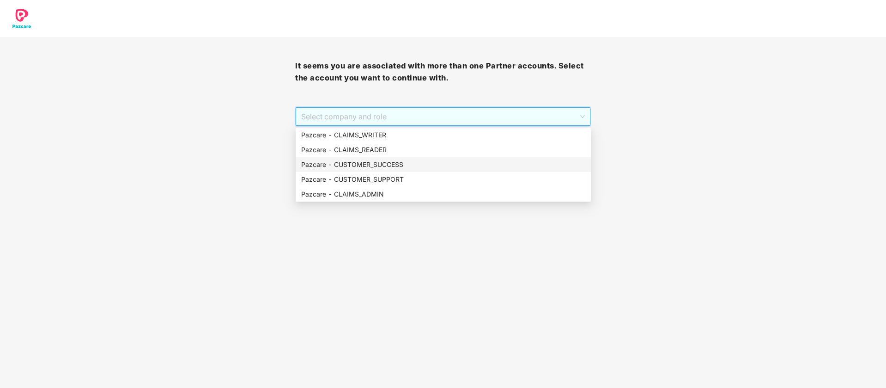
click at [396, 164] on div "Pazcare - CUSTOMER_SUCCESS" at bounding box center [443, 164] width 284 height 10
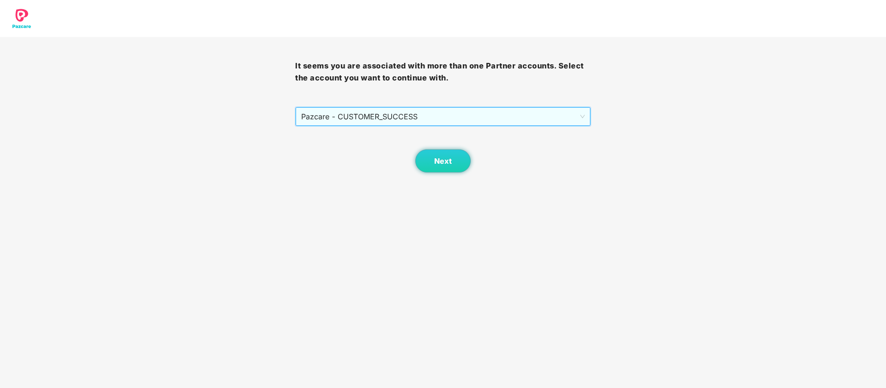
click at [435, 147] on div "Next" at bounding box center [442, 149] width 295 height 46
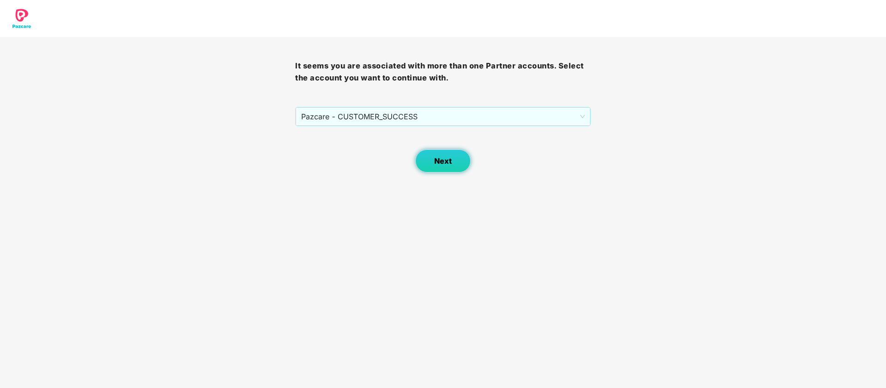
click at [436, 153] on button "Next" at bounding box center [443, 160] width 55 height 23
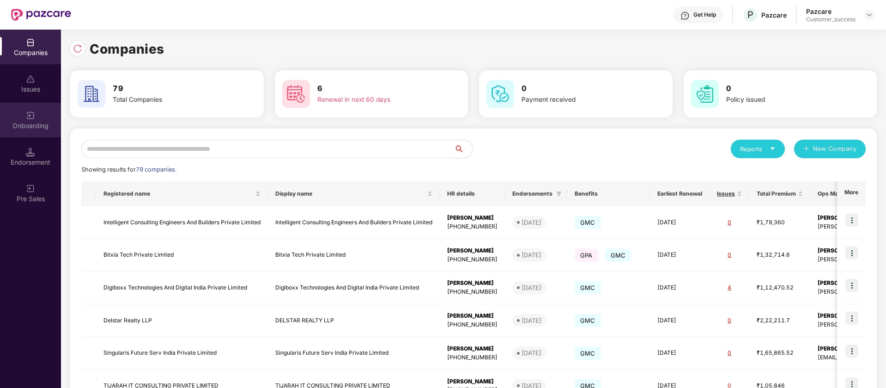
click at [47, 110] on div "Onboarding" at bounding box center [30, 120] width 61 height 35
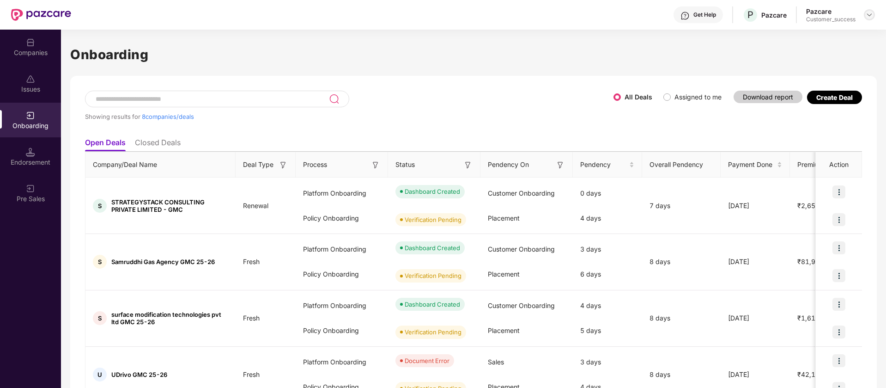
click at [868, 13] on img at bounding box center [869, 14] width 7 height 7
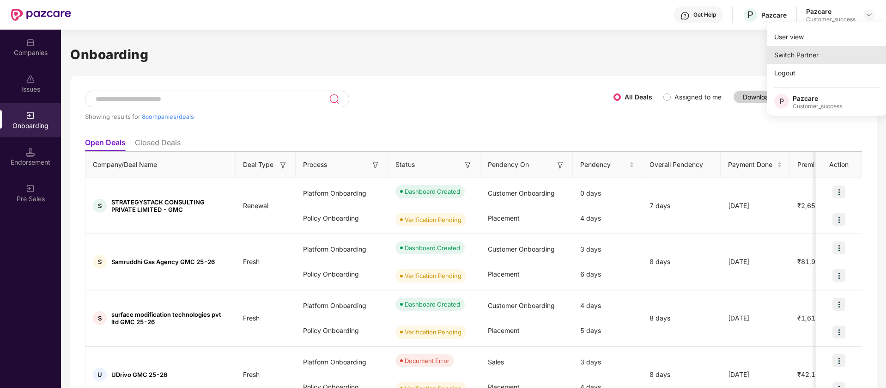
click at [838, 56] on div "Switch Partner" at bounding box center [827, 55] width 120 height 18
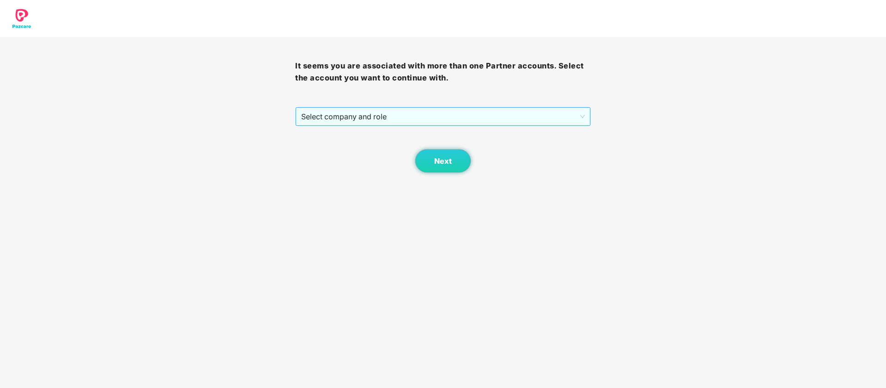
click at [361, 114] on span "Select company and role" at bounding box center [442, 117] width 283 height 18
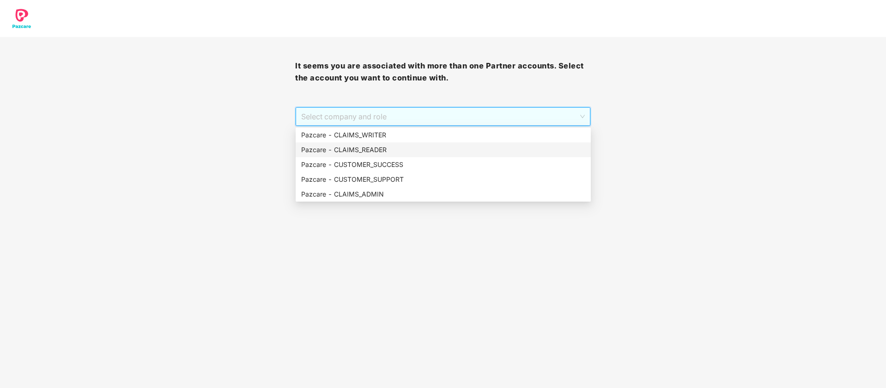
click at [356, 150] on div "Pazcare - CLAIMS_READER" at bounding box center [443, 150] width 284 height 10
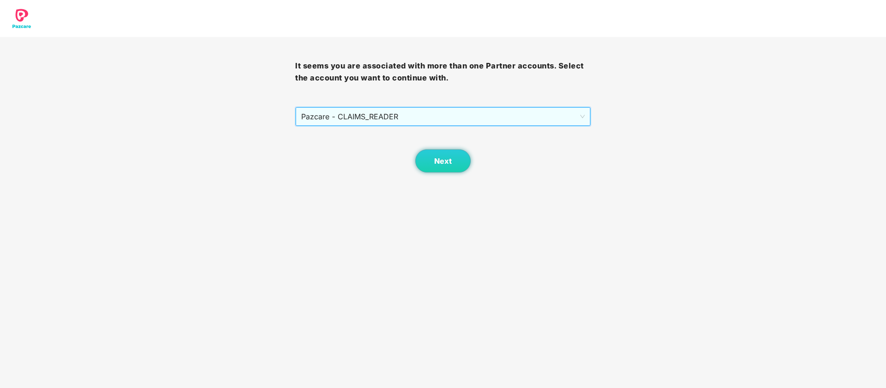
click at [414, 109] on span "Pazcare - CLAIMS_READER" at bounding box center [442, 117] width 283 height 18
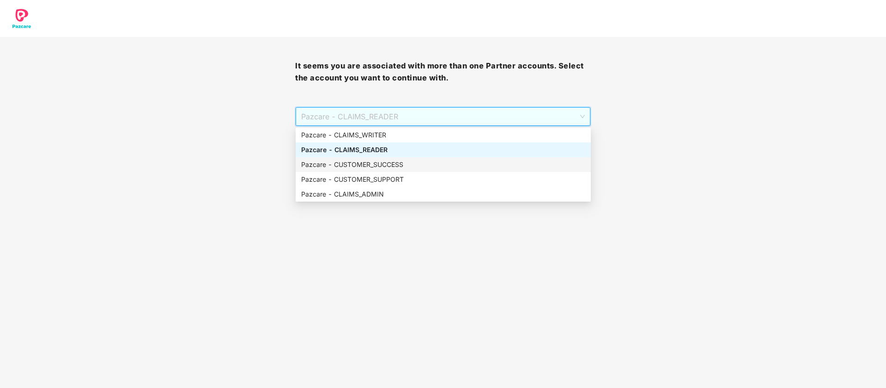
click at [415, 165] on div "Pazcare - CUSTOMER_SUCCESS" at bounding box center [443, 164] width 284 height 10
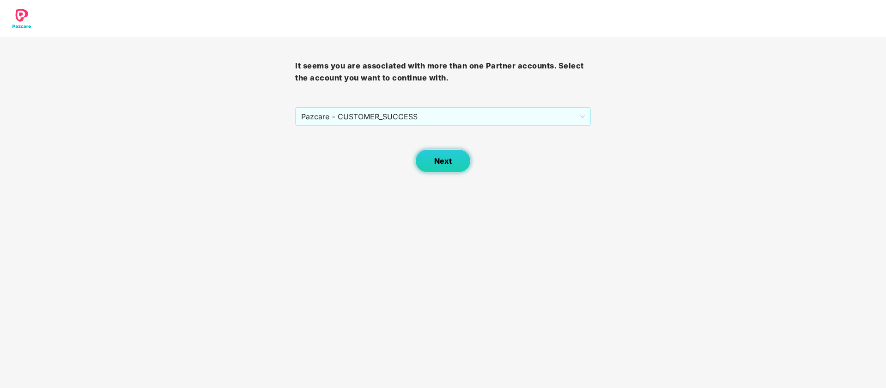
click at [442, 167] on button "Next" at bounding box center [443, 160] width 55 height 23
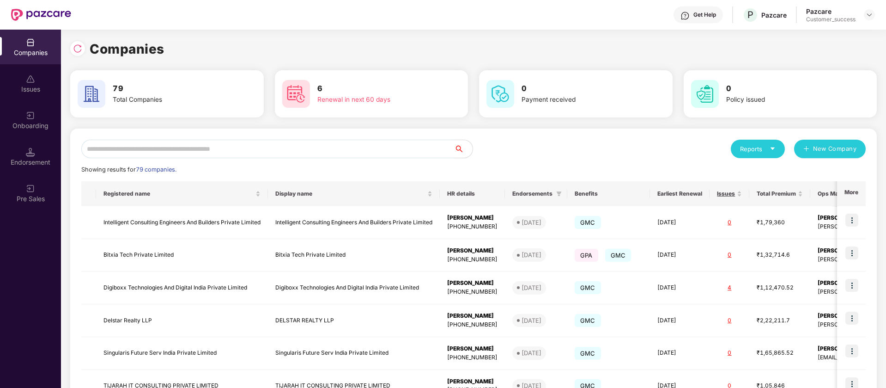
click at [199, 150] on input "text" at bounding box center [267, 149] width 373 height 18
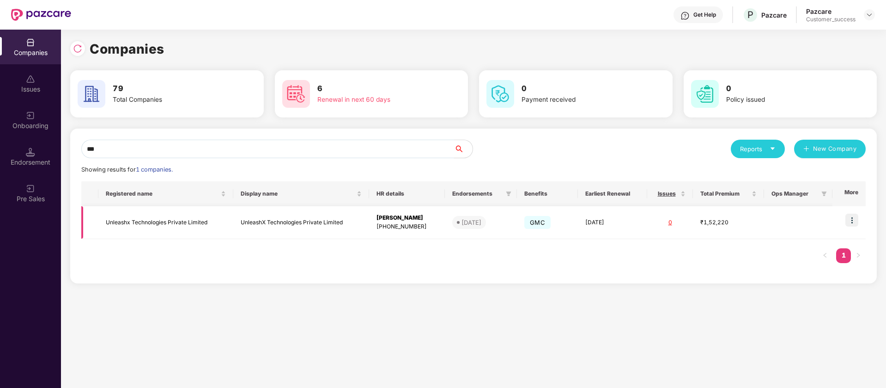
type input "***"
click at [855, 220] on img at bounding box center [852, 220] width 13 height 13
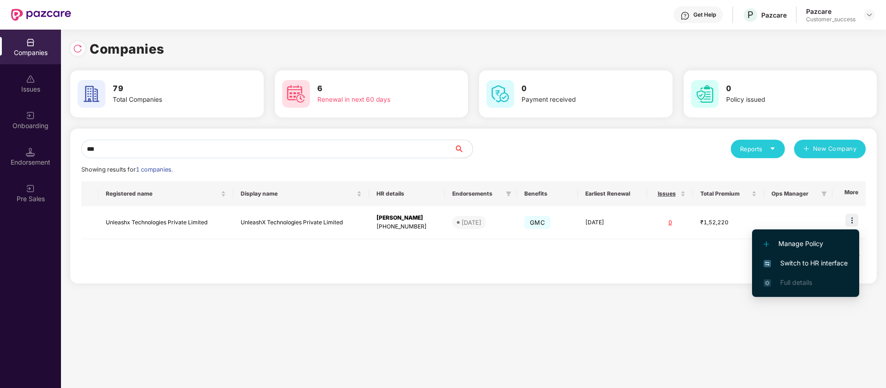
click at [823, 264] on span "Switch to HR interface" at bounding box center [806, 263] width 84 height 10
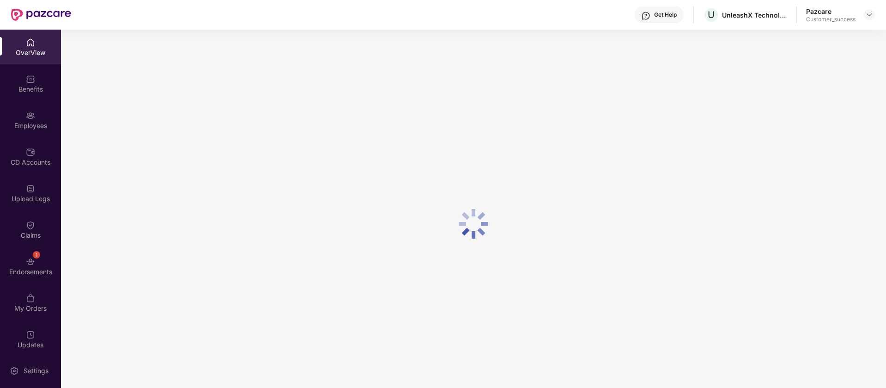
click at [46, 88] on div "Benefits" at bounding box center [30, 89] width 61 height 9
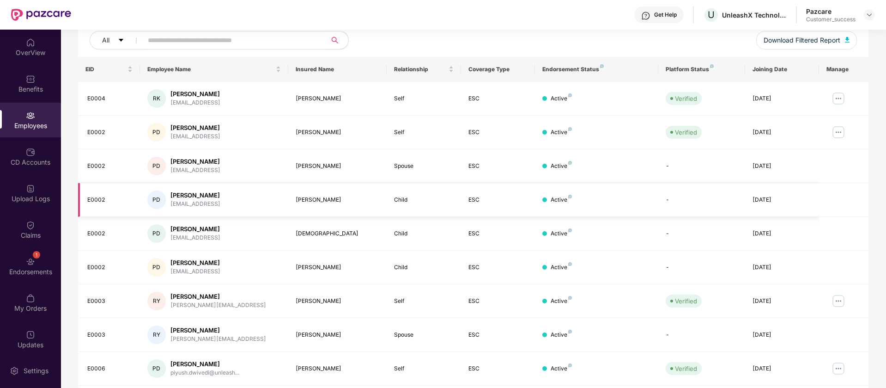
scroll to position [180, 0]
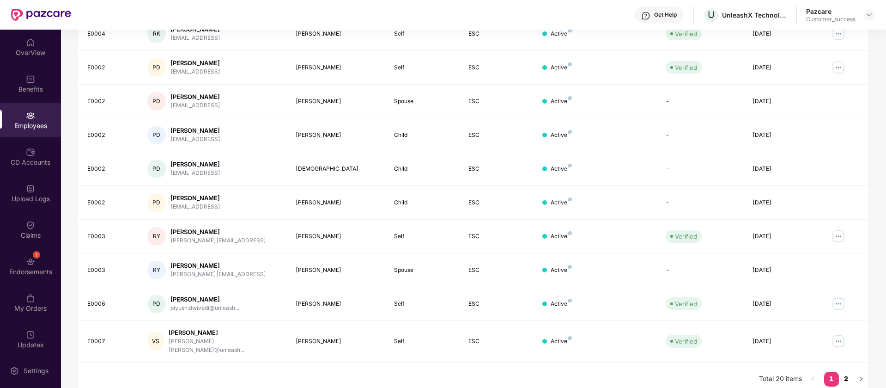
click at [845, 372] on link "2" at bounding box center [846, 379] width 15 height 14
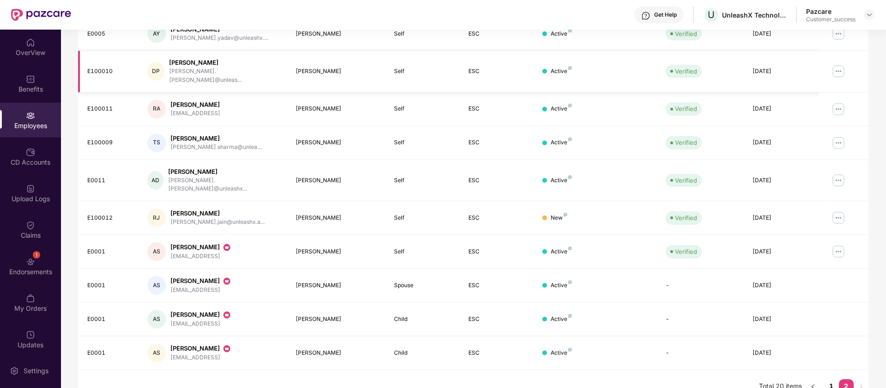
click at [840, 65] on img at bounding box center [838, 71] width 15 height 15
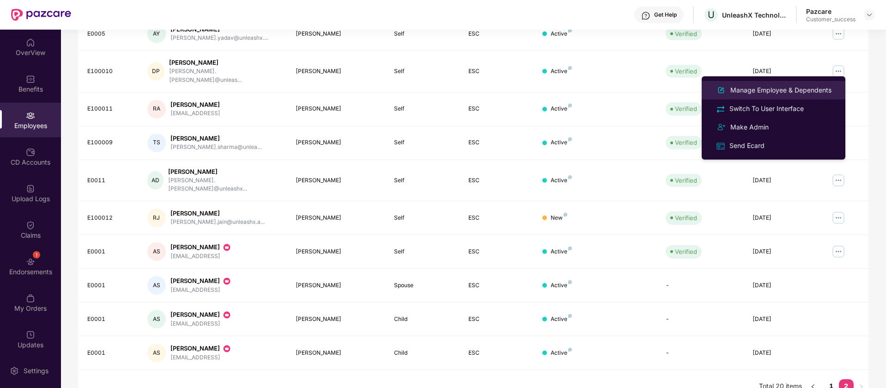
click at [788, 87] on div "Manage Employee & Dependents" at bounding box center [781, 90] width 105 height 10
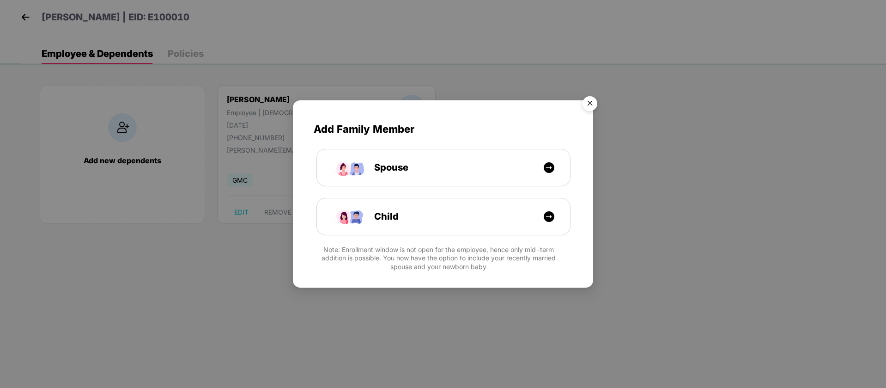
click at [587, 107] on img "Close" at bounding box center [590, 105] width 26 height 26
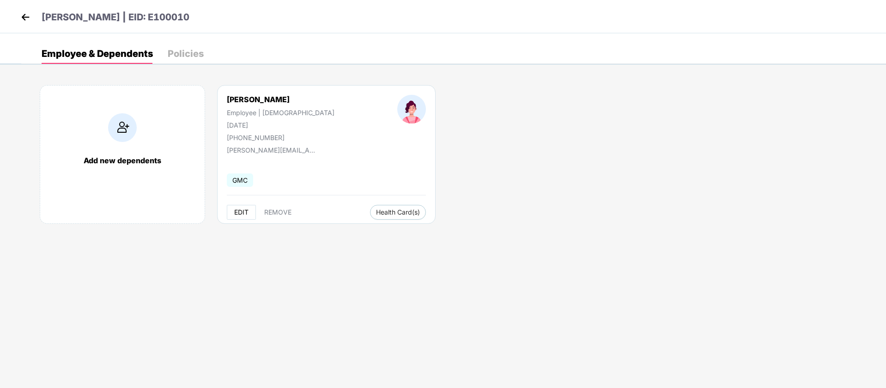
click at [240, 210] on span "EDIT" at bounding box center [241, 211] width 14 height 7
select select "******"
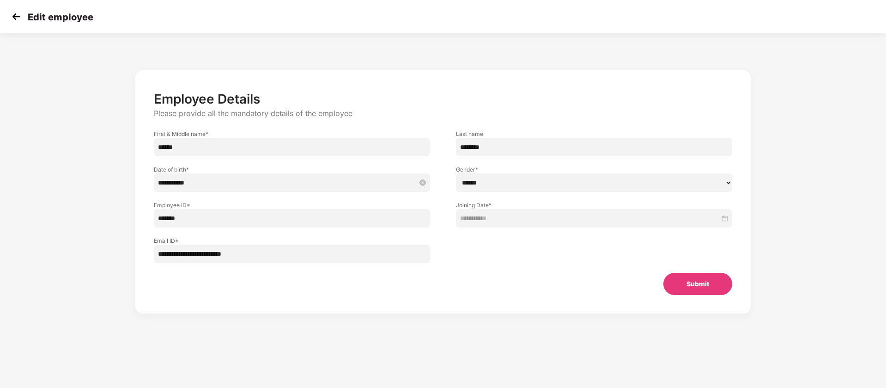
click at [254, 182] on input "**********" at bounding box center [287, 182] width 259 height 10
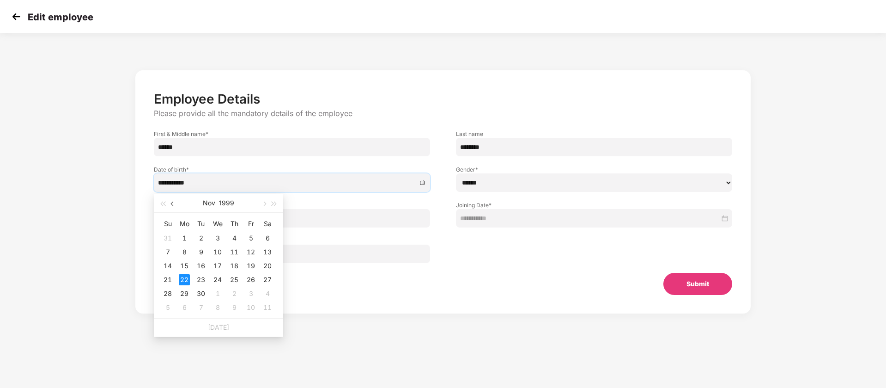
click at [175, 205] on button "button" at bounding box center [173, 203] width 10 height 18
type input "**********"
click at [249, 278] on div "22" at bounding box center [250, 279] width 11 height 11
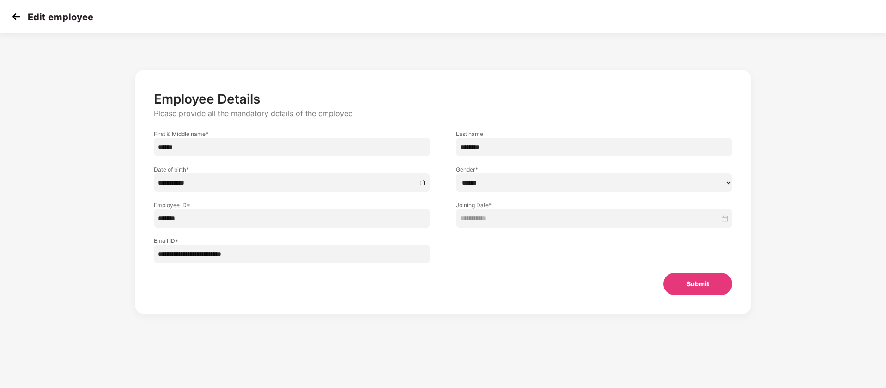
click at [703, 281] on button "Submit" at bounding box center [698, 284] width 69 height 22
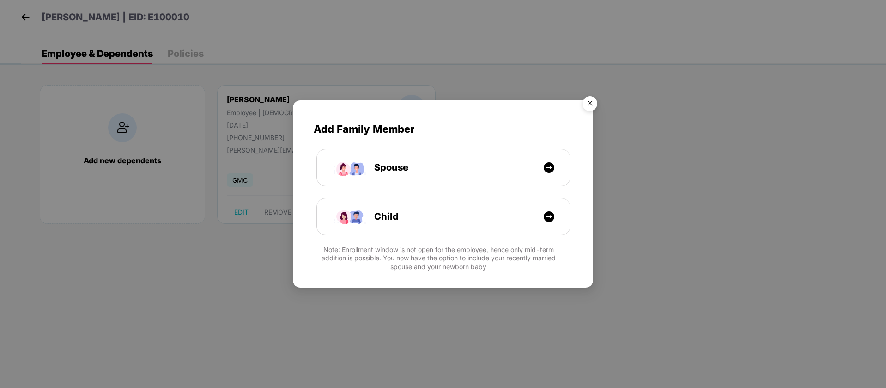
click at [590, 100] on img "Close" at bounding box center [590, 105] width 26 height 26
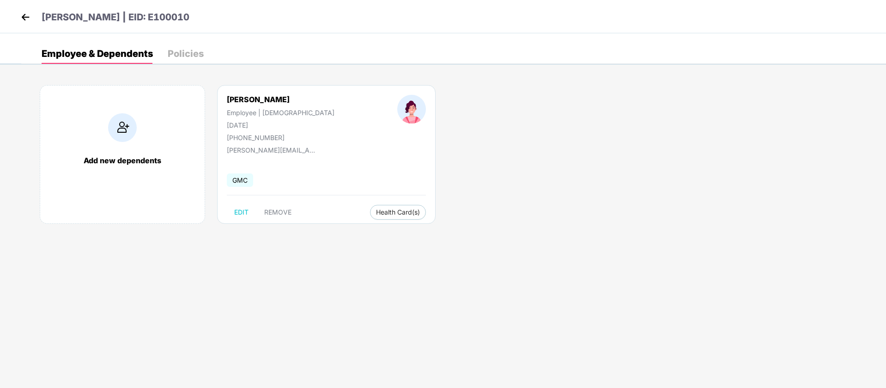
click at [30, 21] on img at bounding box center [25, 17] width 14 height 14
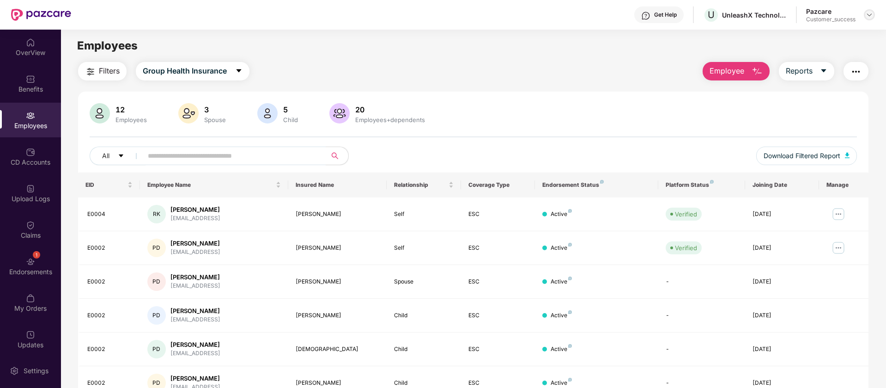
click at [866, 15] on img at bounding box center [869, 14] width 7 height 7
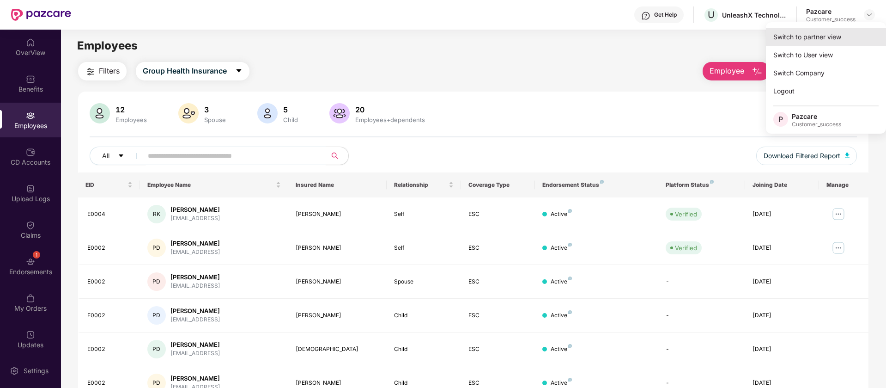
click at [806, 34] on div "Switch to partner view" at bounding box center [826, 37] width 120 height 18
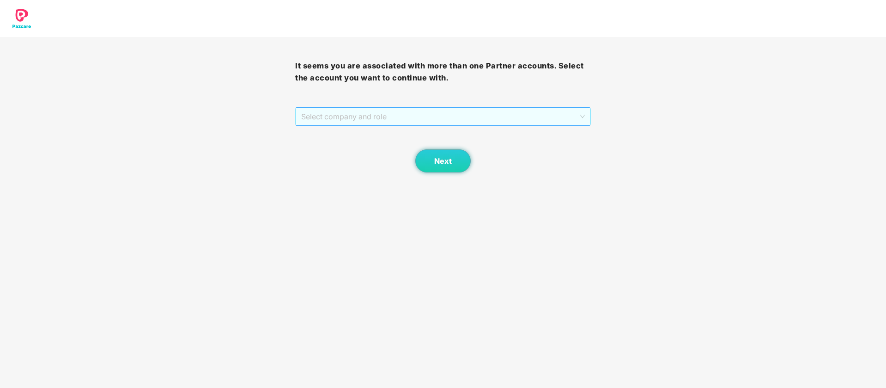
click at [428, 114] on span "Select company and role" at bounding box center [442, 117] width 283 height 18
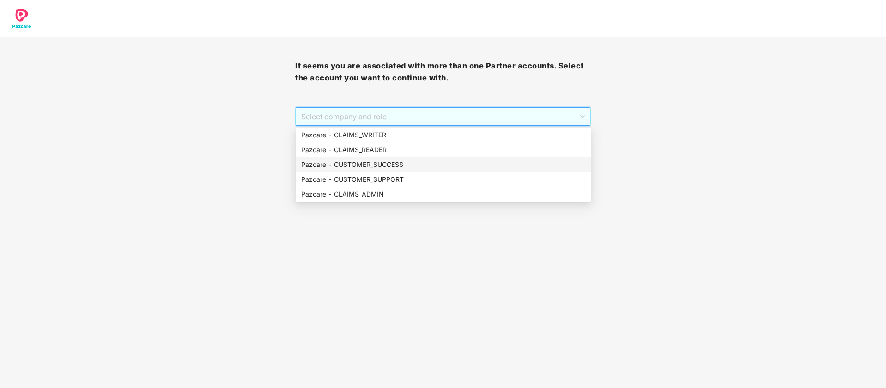
click at [397, 162] on div "Pazcare - CUSTOMER_SUCCESS" at bounding box center [443, 164] width 284 height 10
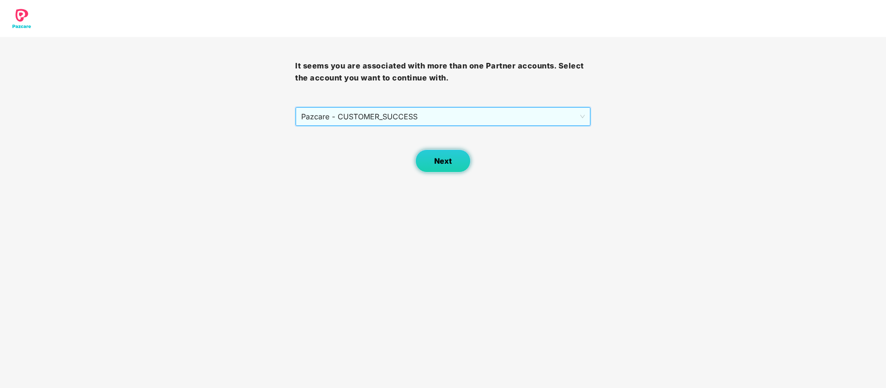
drag, startPoint x: 414, startPoint y: 160, endPoint x: 445, endPoint y: 162, distance: 31.0
click at [416, 160] on div "Next" at bounding box center [442, 149] width 295 height 46
click at [446, 162] on span "Next" at bounding box center [443, 161] width 18 height 9
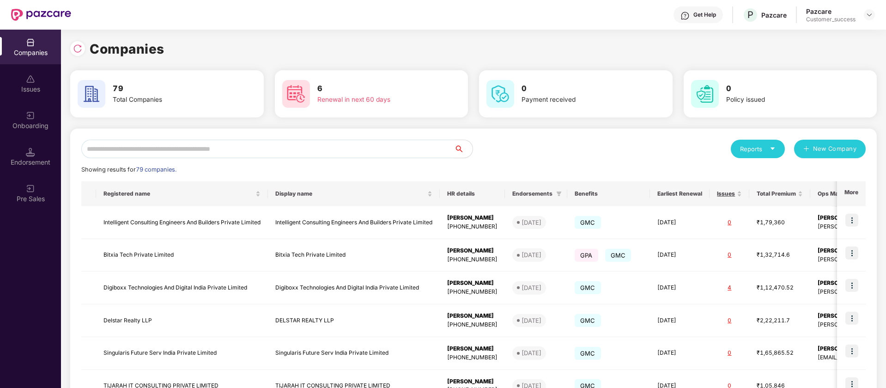
click at [263, 148] on input "text" at bounding box center [267, 149] width 373 height 18
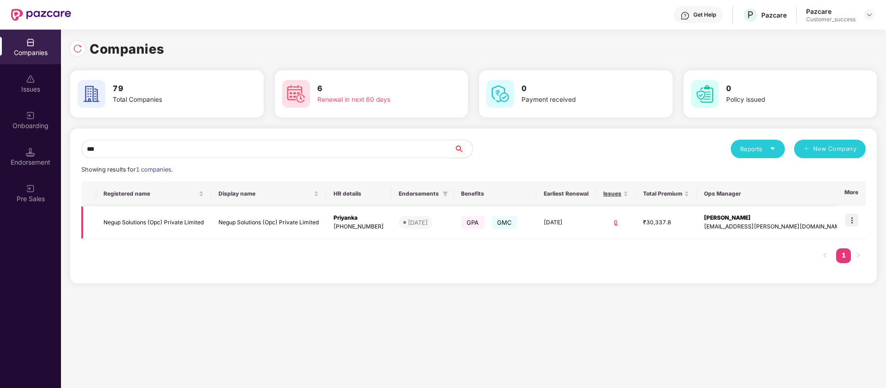
type input "***"
click at [856, 221] on img at bounding box center [852, 220] width 13 height 13
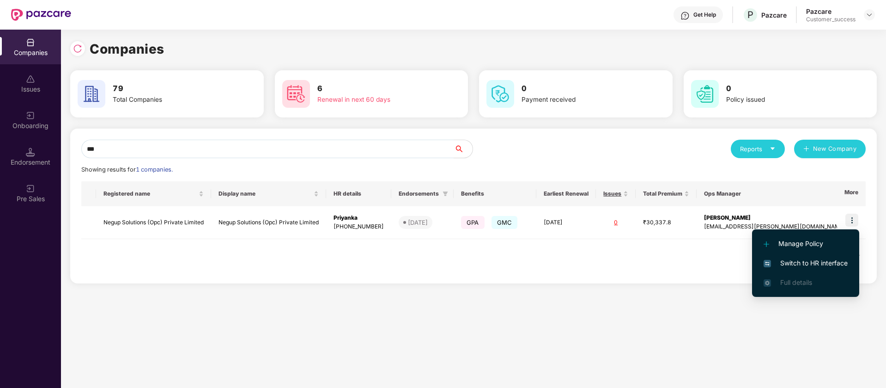
click at [827, 260] on span "Switch to HR interface" at bounding box center [806, 263] width 84 height 10
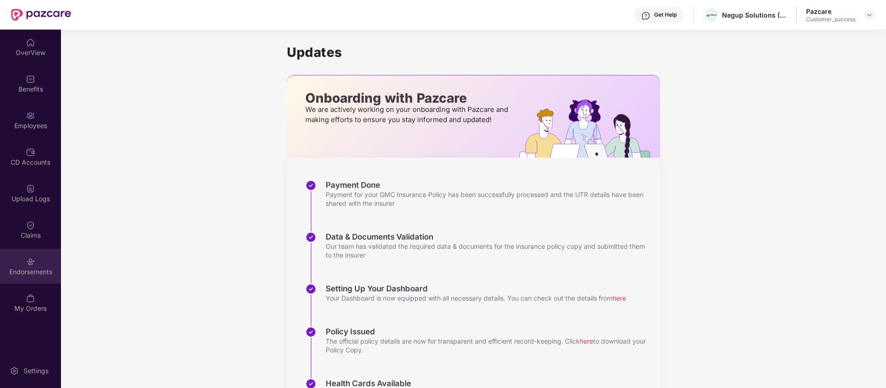
click at [27, 263] on img at bounding box center [30, 261] width 9 height 9
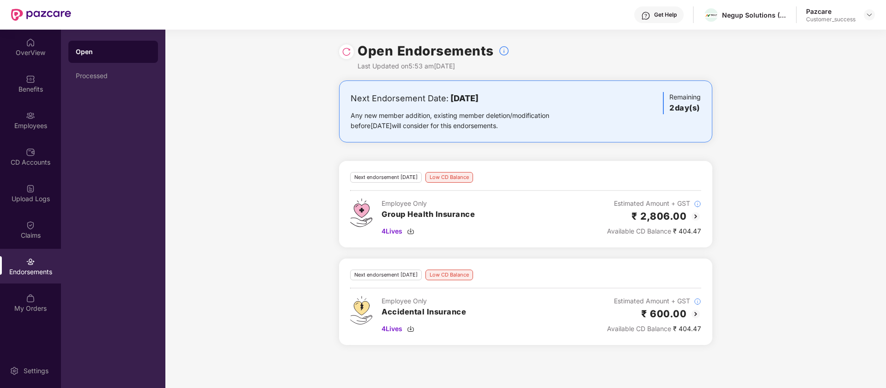
click at [694, 216] on img at bounding box center [696, 216] width 11 height 11
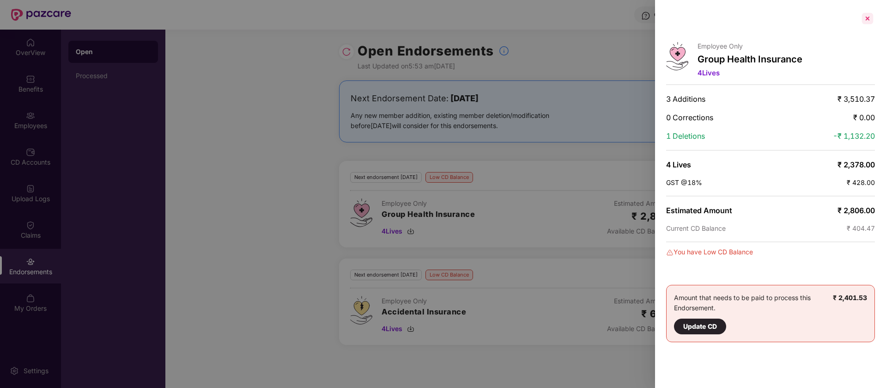
click at [869, 25] on div at bounding box center [868, 18] width 15 height 15
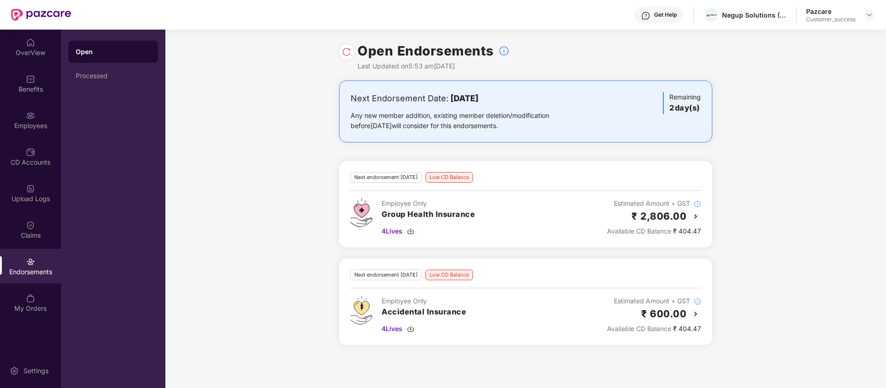
click at [697, 311] on img at bounding box center [696, 313] width 11 height 11
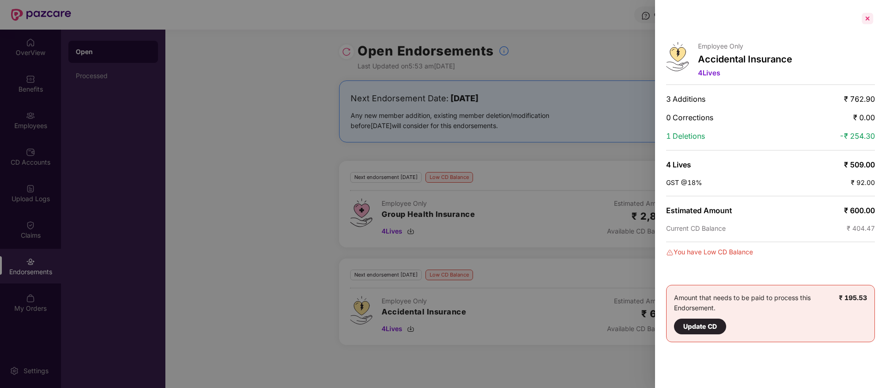
click at [868, 18] on div at bounding box center [868, 18] width 15 height 15
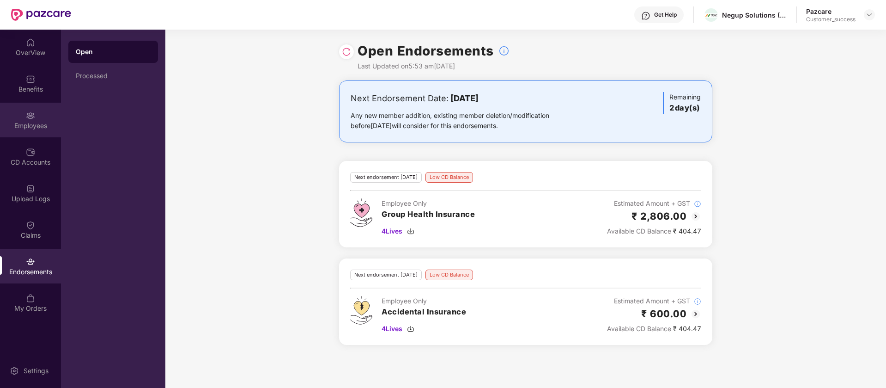
click at [32, 116] on img at bounding box center [30, 115] width 9 height 9
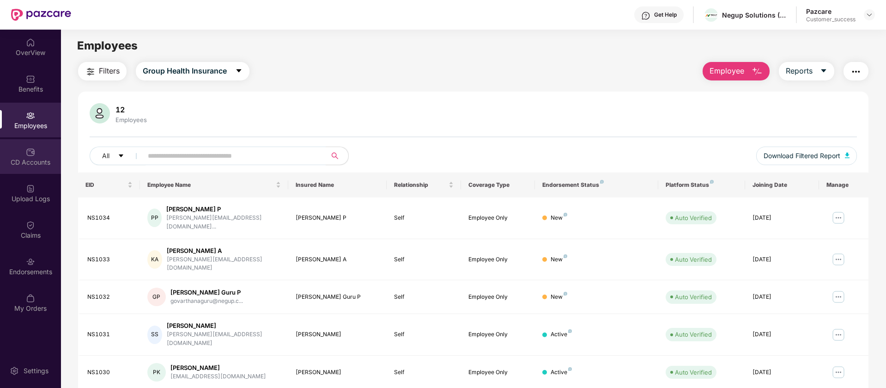
click at [46, 162] on div "CD Accounts" at bounding box center [30, 162] width 61 height 9
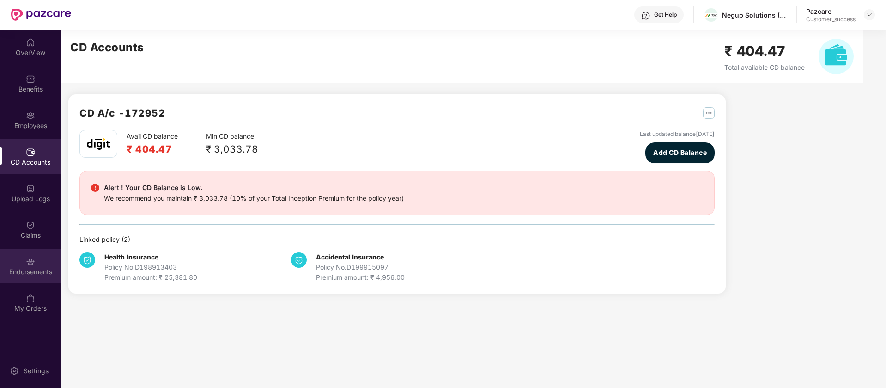
click at [37, 270] on div "Endorsements" at bounding box center [30, 271] width 61 height 9
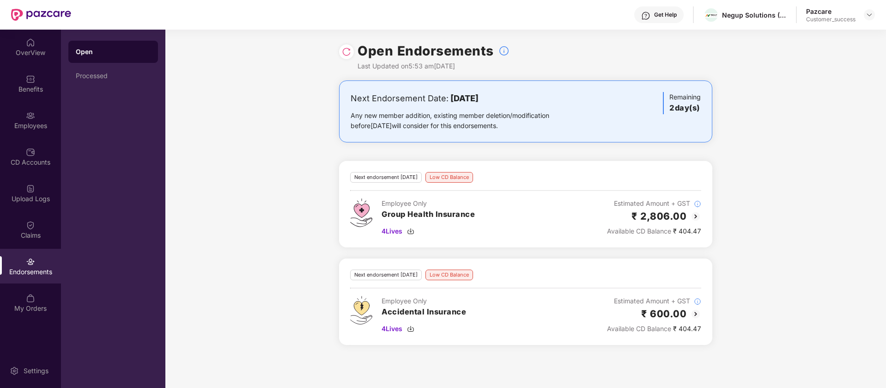
click at [665, 18] on div "Get Help" at bounding box center [665, 14] width 23 height 7
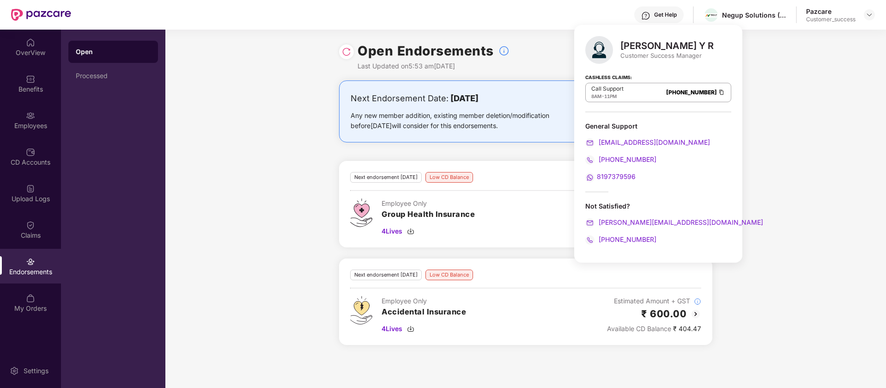
click at [560, 56] on div "Open Endorsements Last Updated on 5:53 am, 29 Sep 2025" at bounding box center [525, 55] width 373 height 51
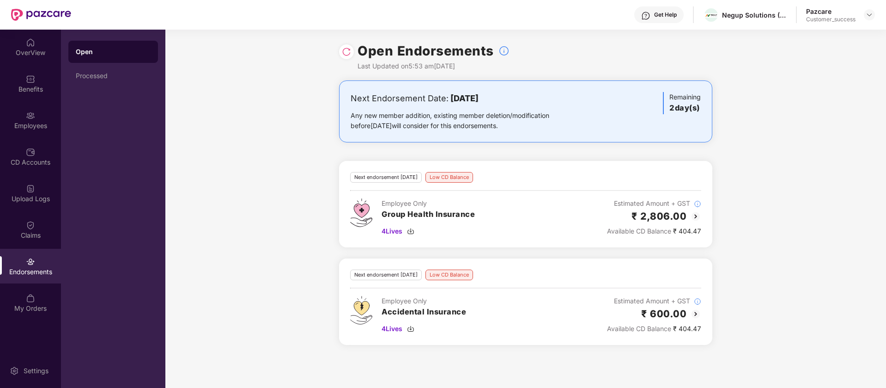
click at [674, 17] on div "Get Help" at bounding box center [665, 14] width 23 height 7
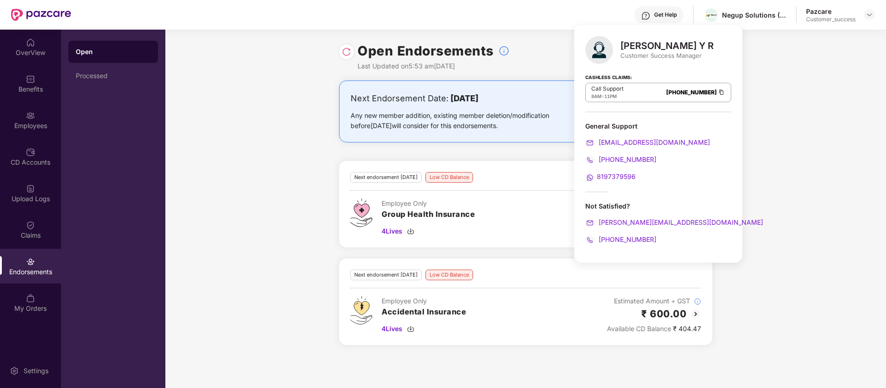
click at [318, 107] on div "Next Endorsement Date: 01 October 2025 Any new member addition, existing member…" at bounding box center [525, 217] width 721 height 275
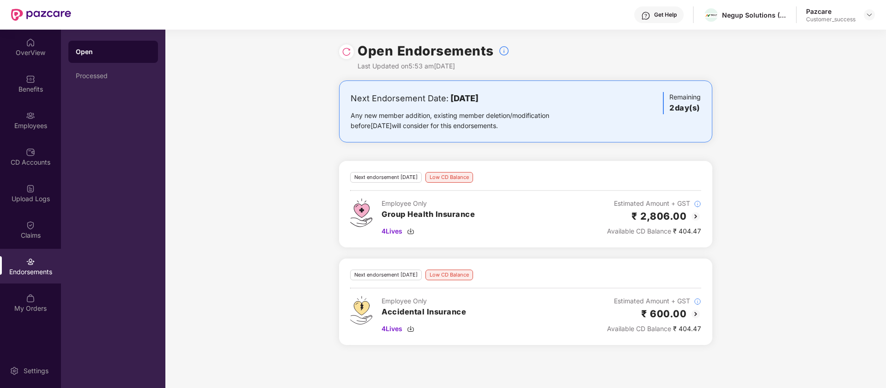
click at [698, 216] on img at bounding box center [696, 216] width 11 height 11
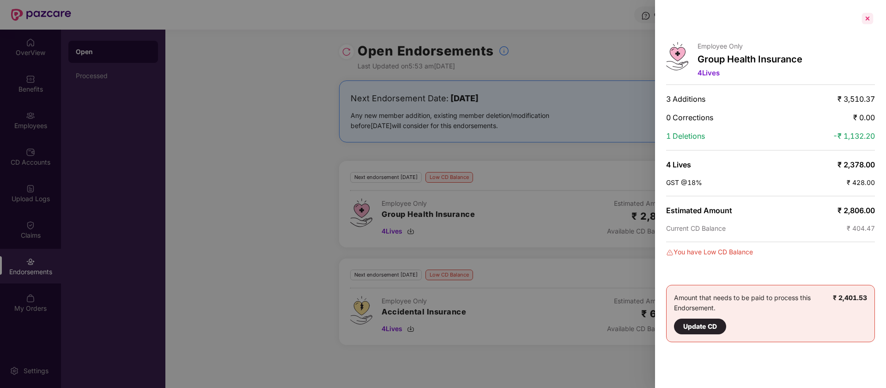
click at [866, 16] on div at bounding box center [868, 18] width 15 height 15
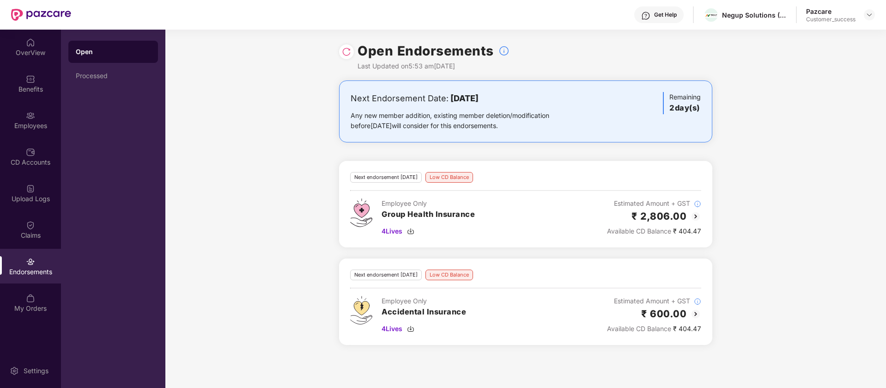
click at [694, 310] on img at bounding box center [696, 313] width 11 height 11
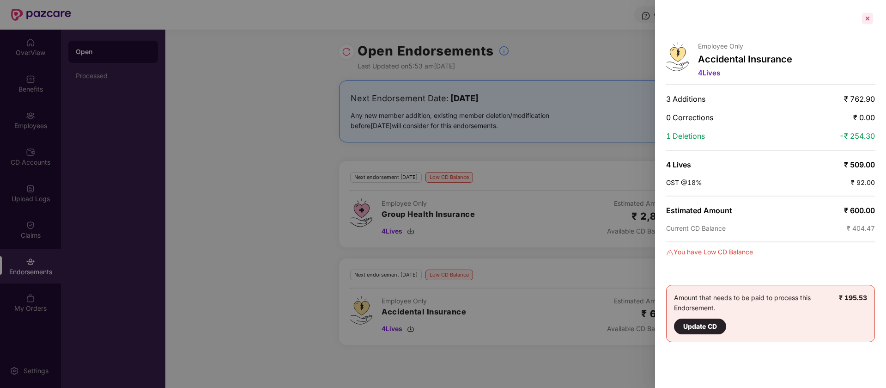
click at [872, 18] on div at bounding box center [868, 18] width 15 height 15
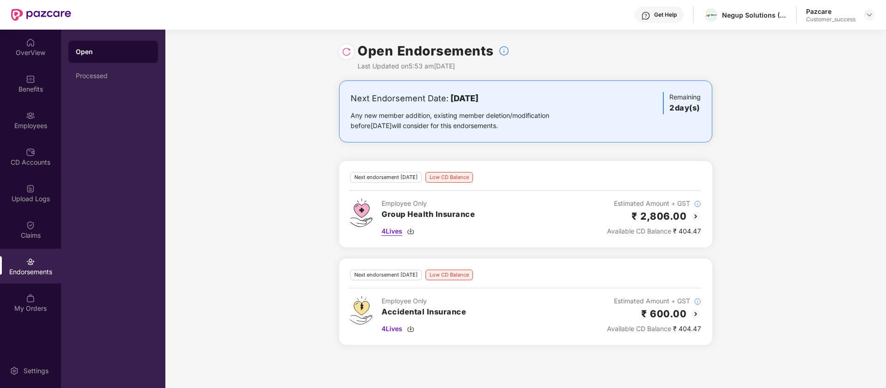
click at [412, 232] on img at bounding box center [410, 230] width 7 height 7
click at [415, 329] on img at bounding box center [410, 328] width 7 height 7
click at [697, 215] on img at bounding box center [696, 216] width 11 height 11
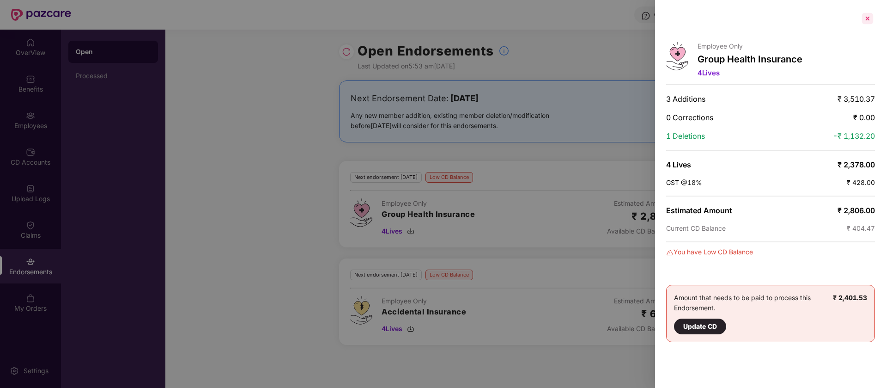
click at [865, 23] on div at bounding box center [868, 18] width 15 height 15
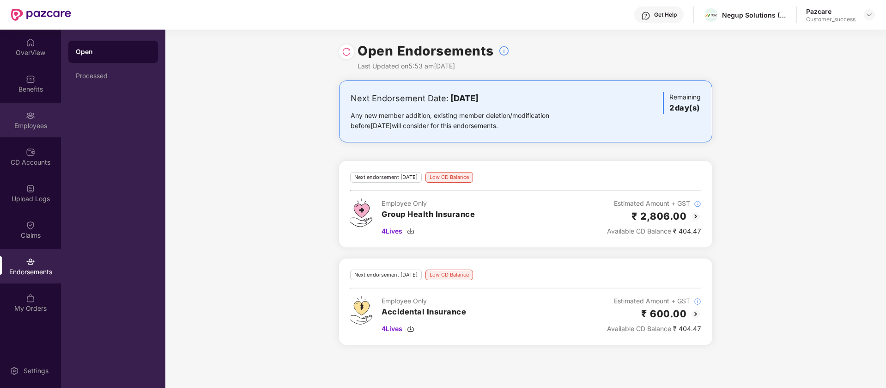
click at [16, 120] on div "Employees" at bounding box center [30, 120] width 61 height 35
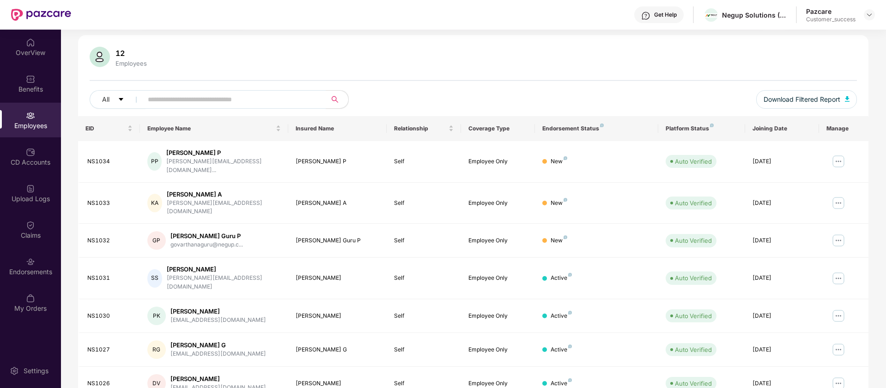
scroll to position [0, 0]
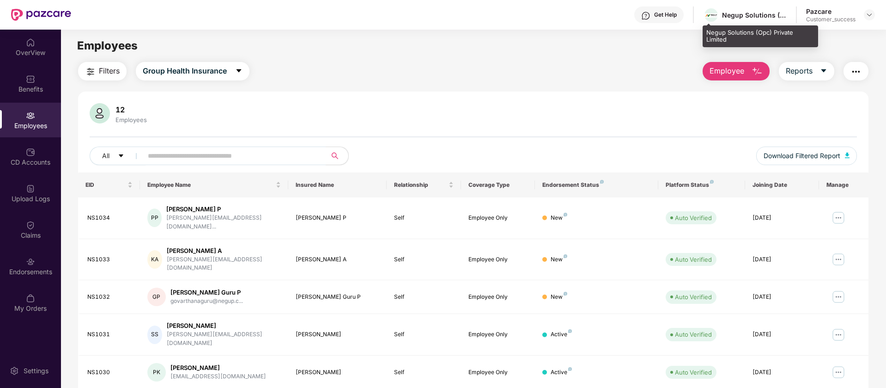
click at [748, 34] on div "Negup Solutions (Opc) Private Limited" at bounding box center [761, 36] width 116 height 22
copy div "Negup Solutions (Opc) Private Limited"
